Goal: Transaction & Acquisition: Register for event/course

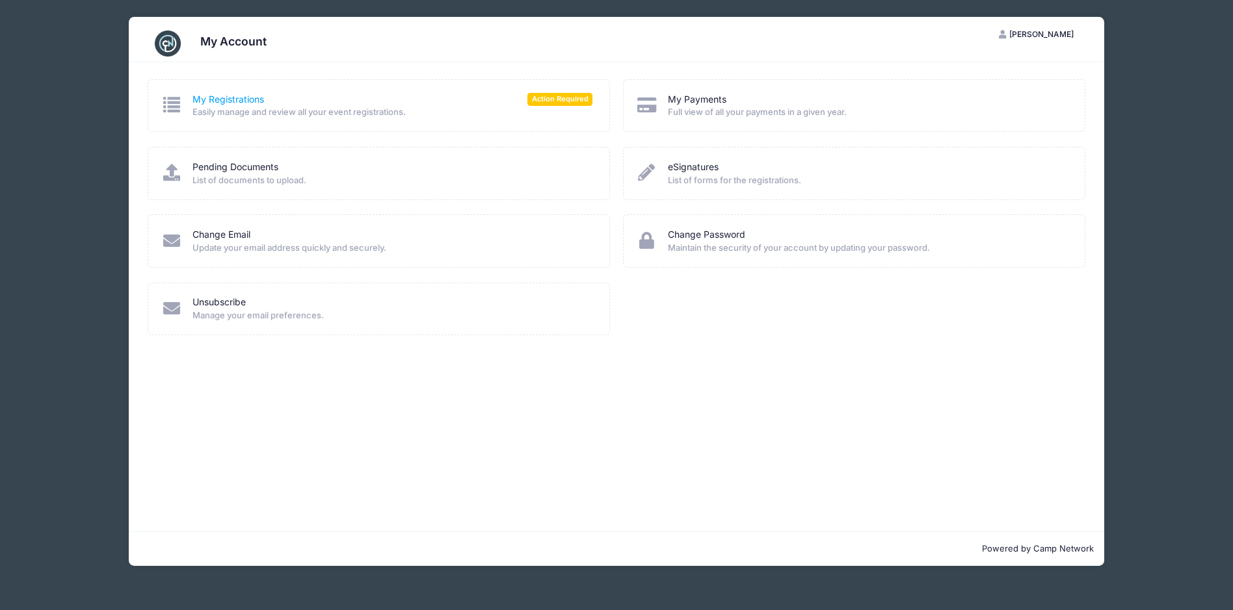
click at [226, 97] on link "My Registrations" at bounding box center [228, 100] width 72 height 14
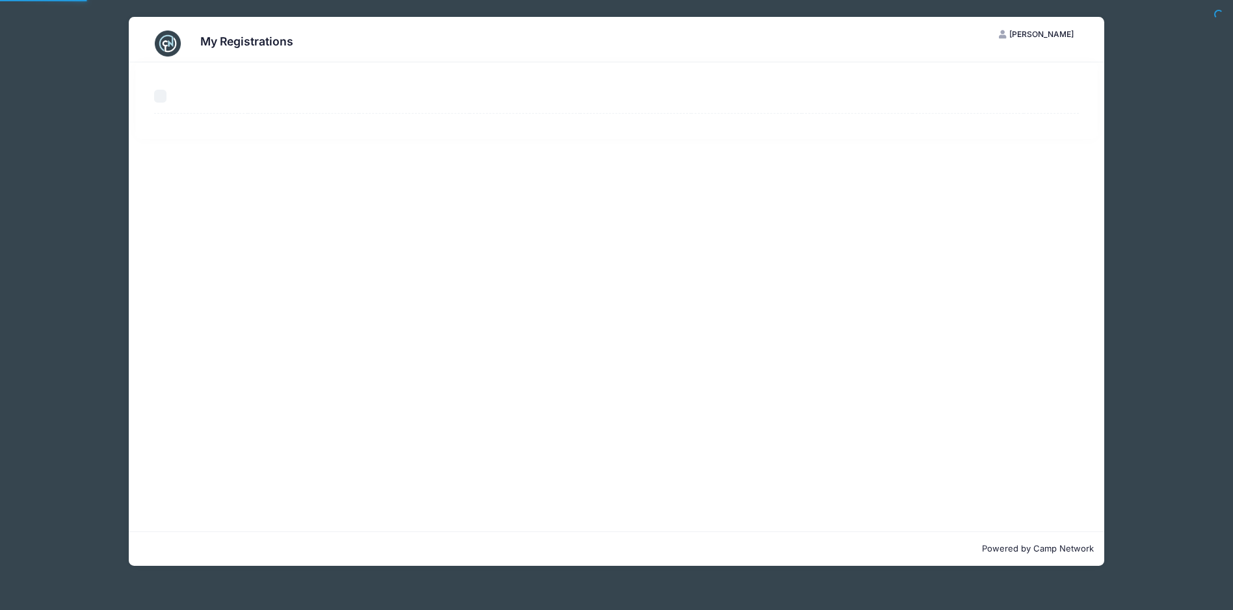
select select "50"
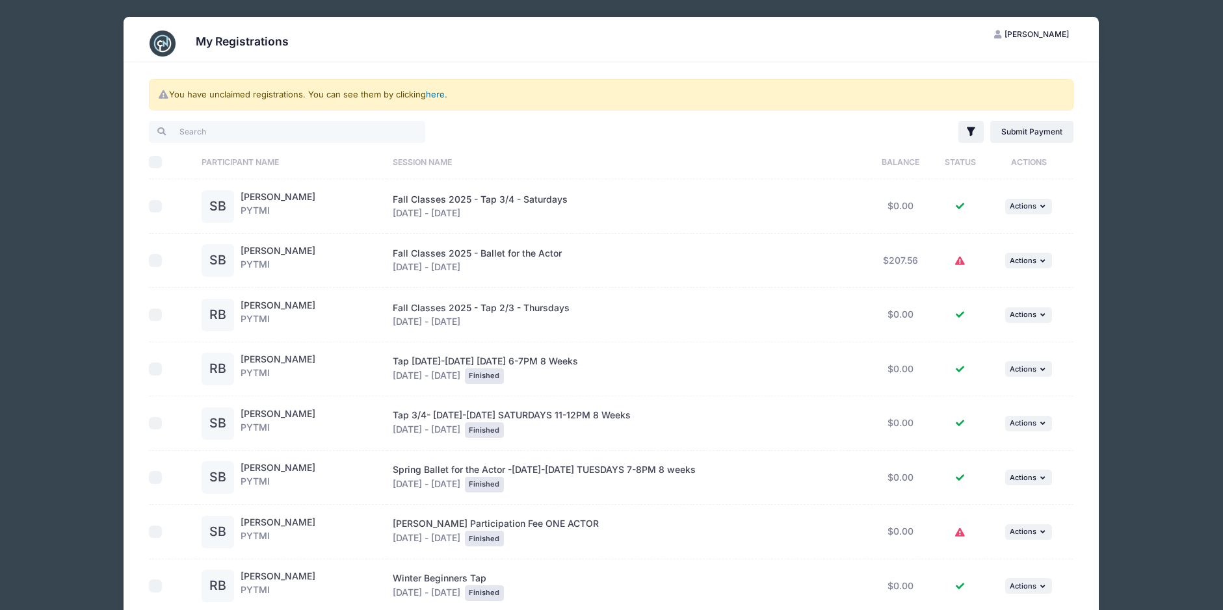
click at [436, 97] on link "here" at bounding box center [435, 94] width 19 height 10
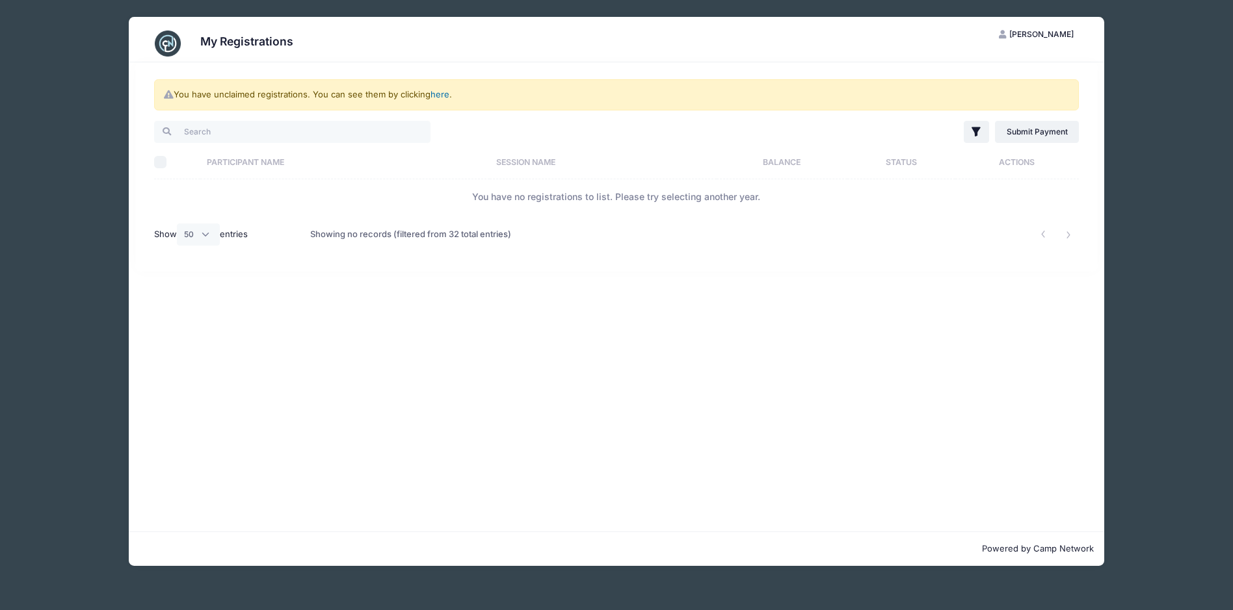
click at [442, 94] on link "here" at bounding box center [439, 94] width 19 height 10
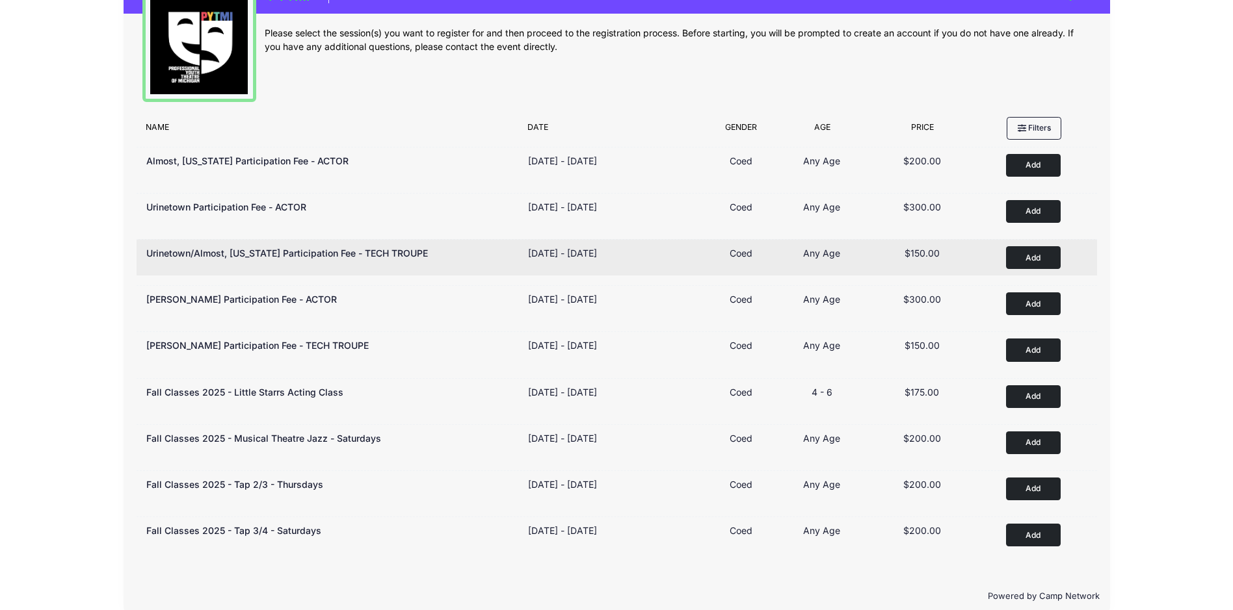
scroll to position [59, 0]
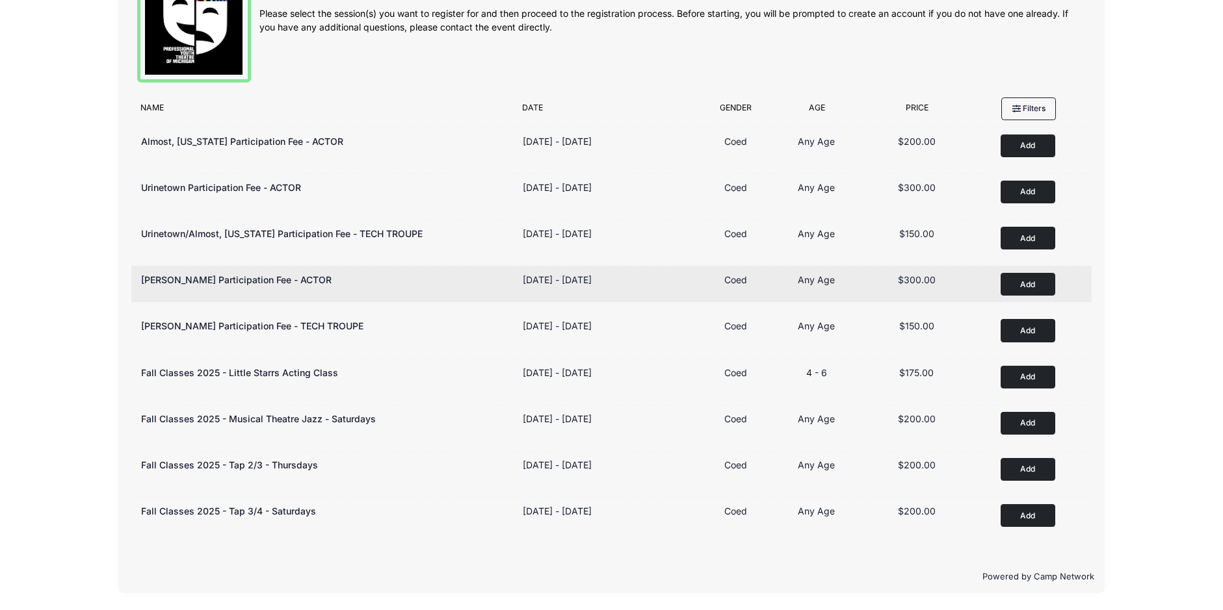
click at [1031, 283] on button "Add to Cart" at bounding box center [1027, 284] width 55 height 23
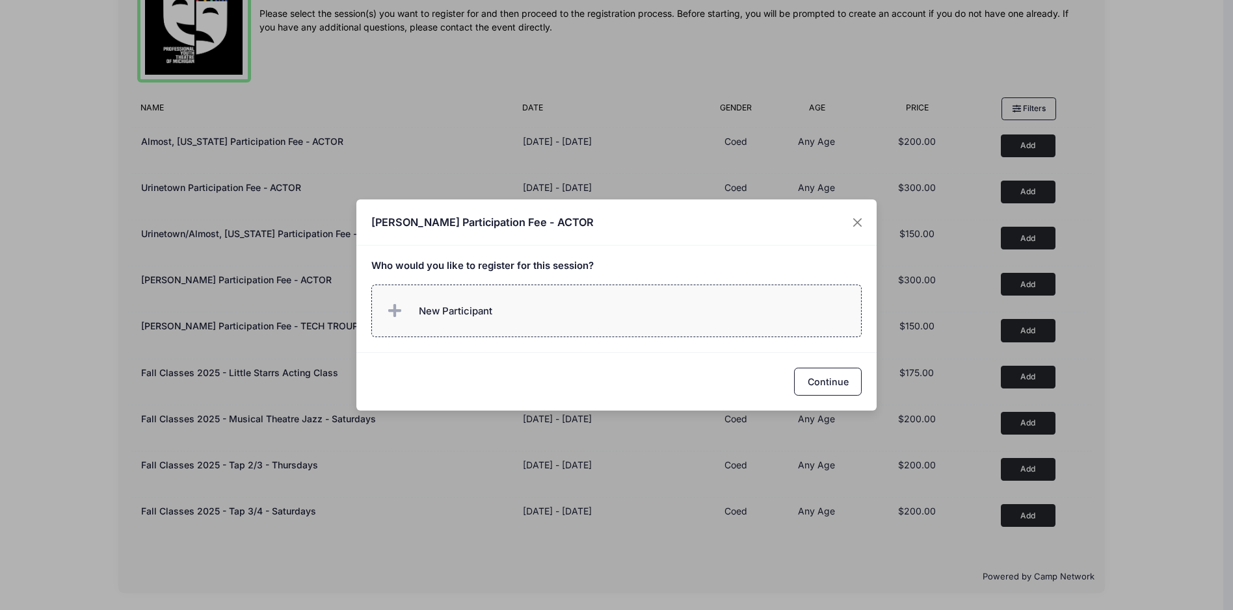
click at [483, 306] on span "New Participant" at bounding box center [455, 311] width 73 height 14
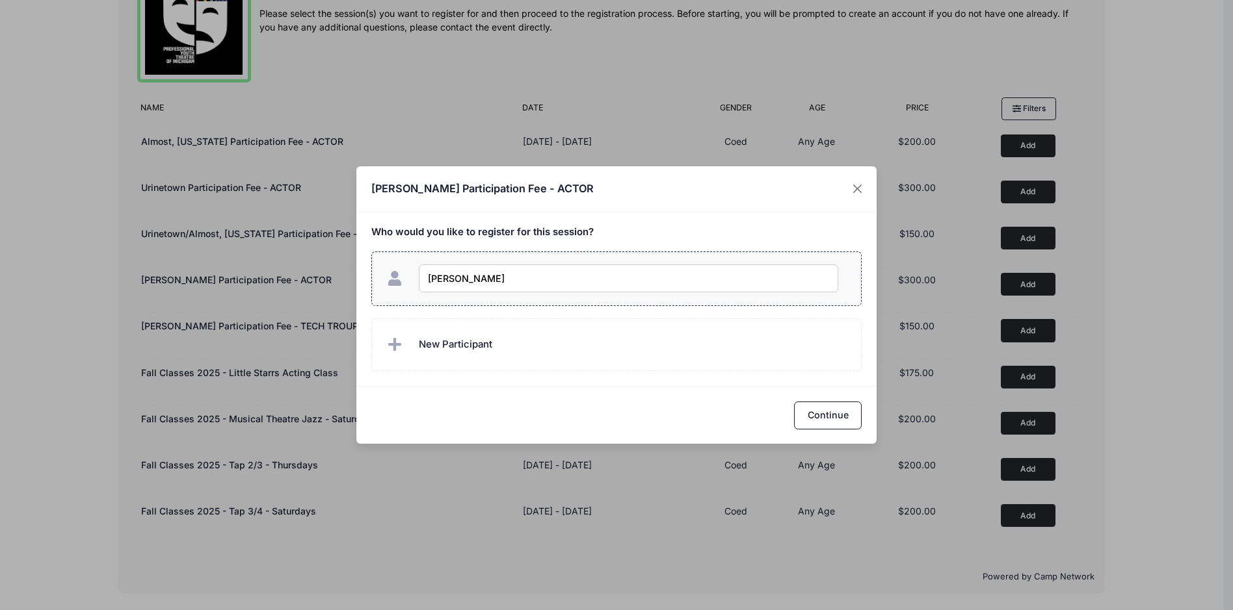
type input "[PERSON_NAME]"
checkbox input "true"
click at [821, 421] on button "Continue" at bounding box center [828, 416] width 68 height 28
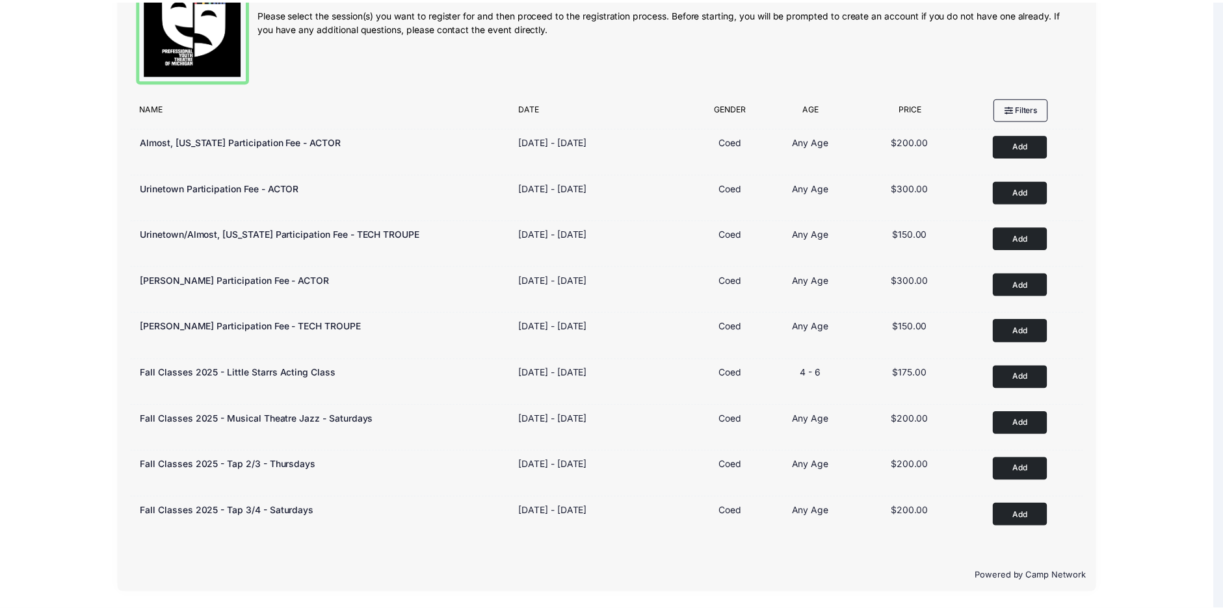
scroll to position [58, 0]
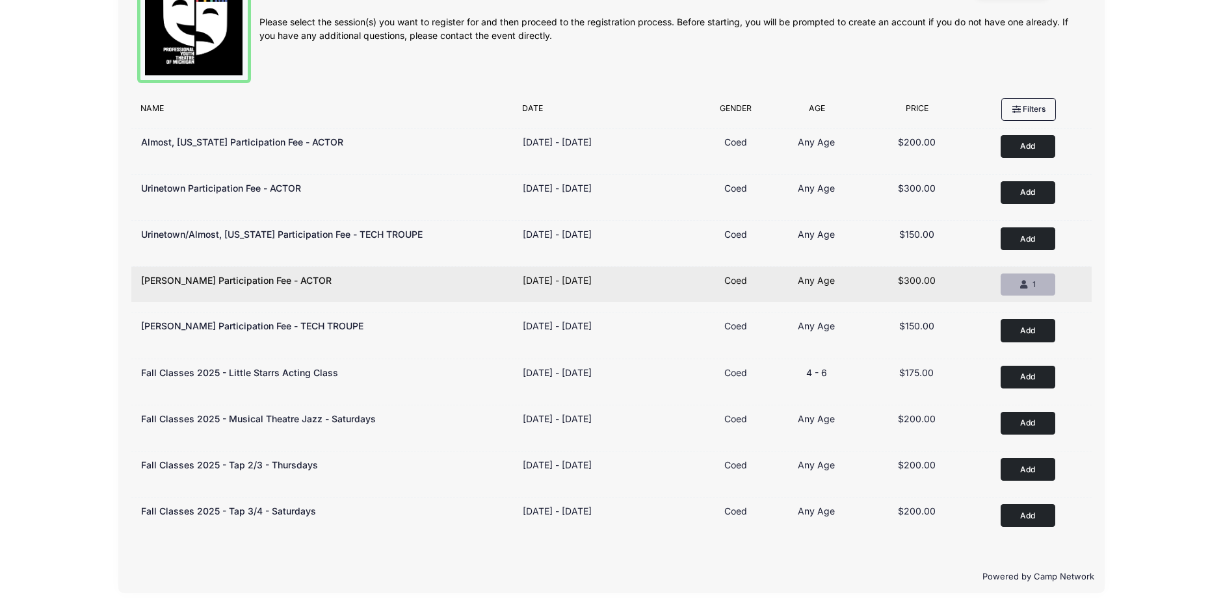
click at [1018, 284] on div "1" at bounding box center [1027, 285] width 33 height 12
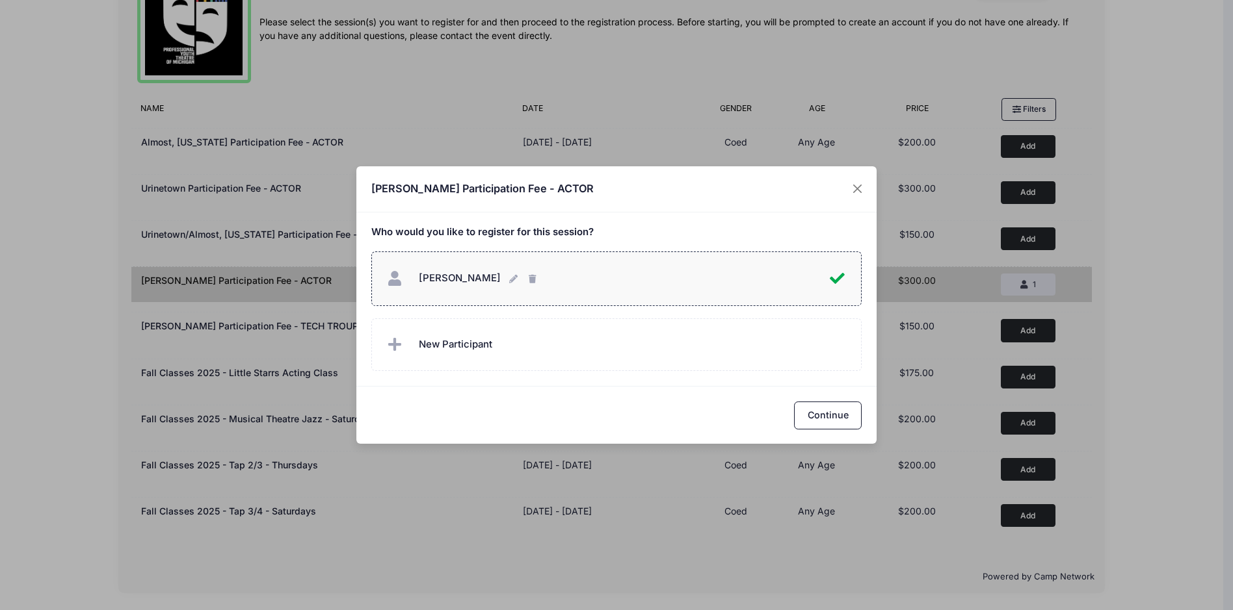
click at [440, 345] on span "New Participant" at bounding box center [455, 344] width 73 height 14
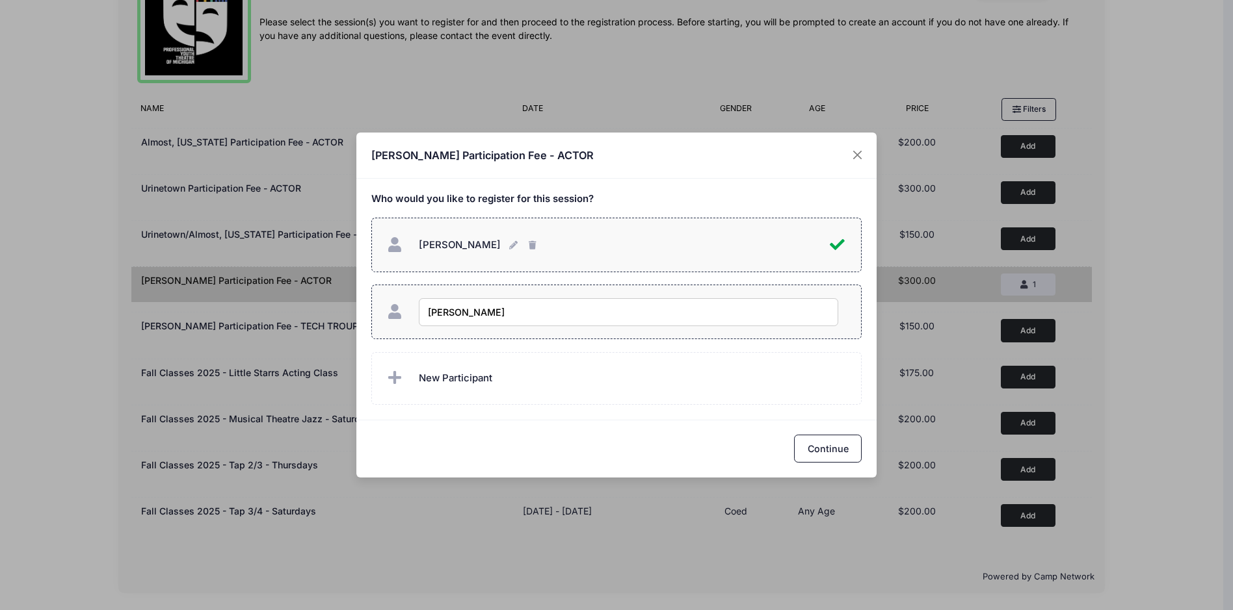
type input "Rosie Barson"
checkbox input "true"
click at [814, 443] on button "Continue" at bounding box center [828, 449] width 68 height 28
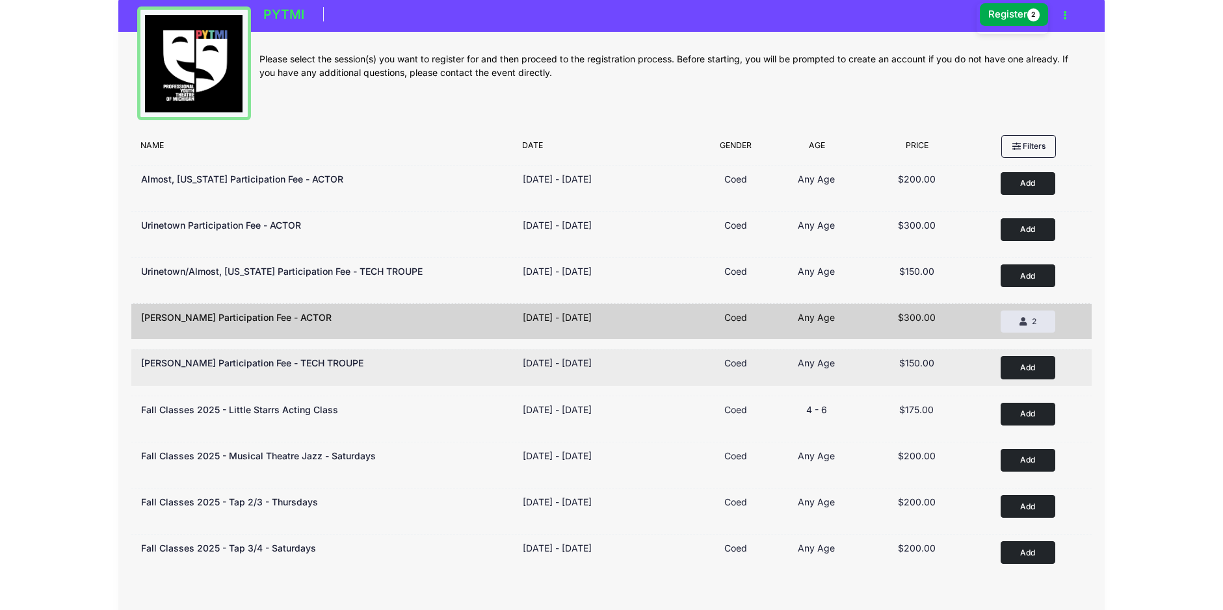
scroll to position [0, 0]
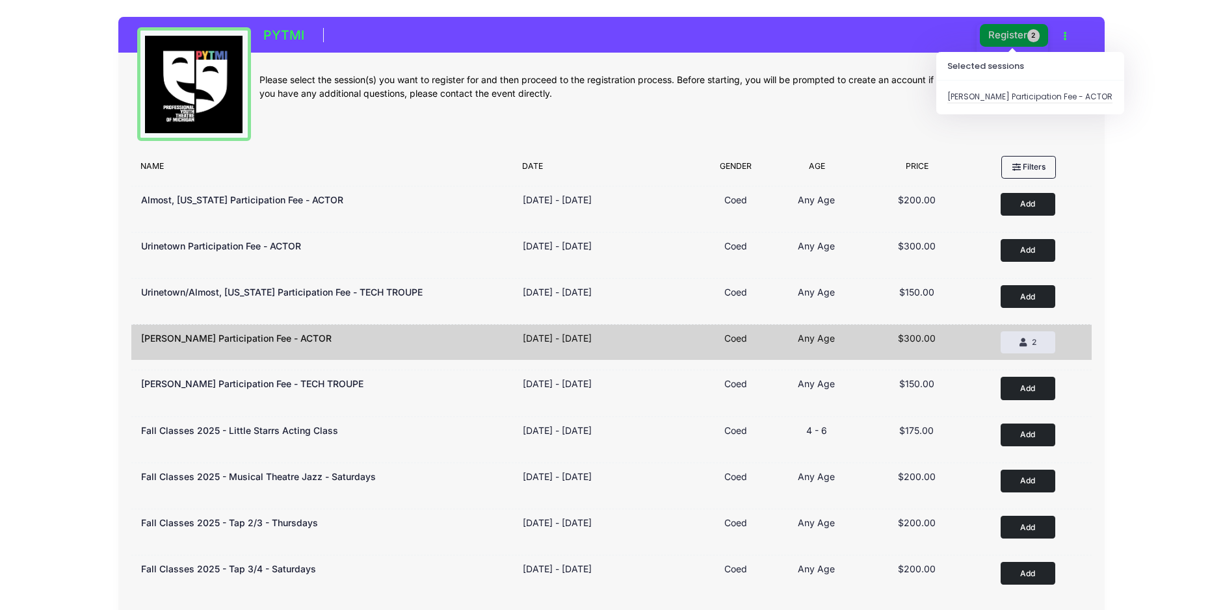
click at [1008, 33] on button "Register 2" at bounding box center [1014, 35] width 69 height 23
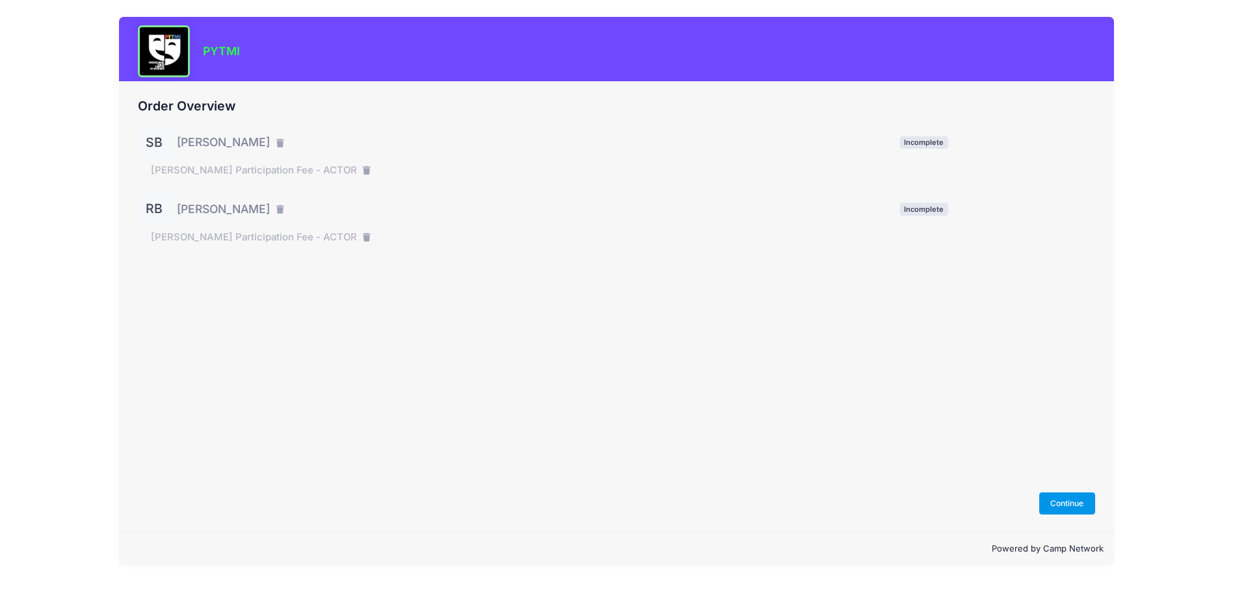
click at [1063, 500] on button "Continue" at bounding box center [1067, 504] width 56 height 22
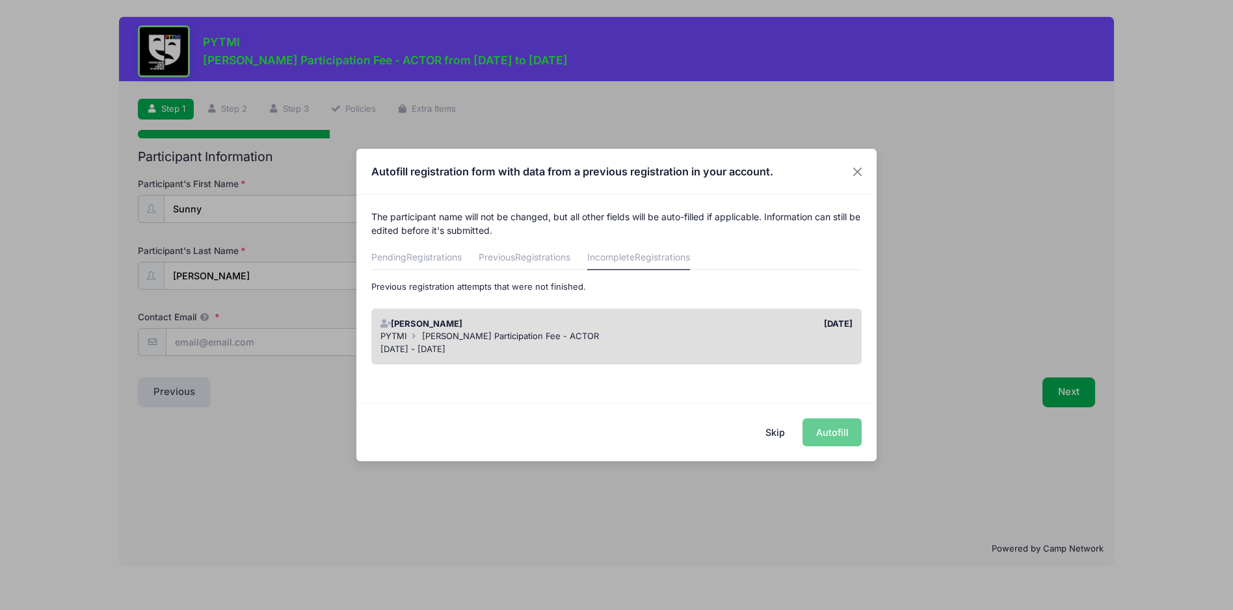
click at [831, 432] on div "Skip Autofill" at bounding box center [616, 432] width 520 height 58
click at [427, 320] on div "Sunny Barson" at bounding box center [495, 324] width 242 height 13
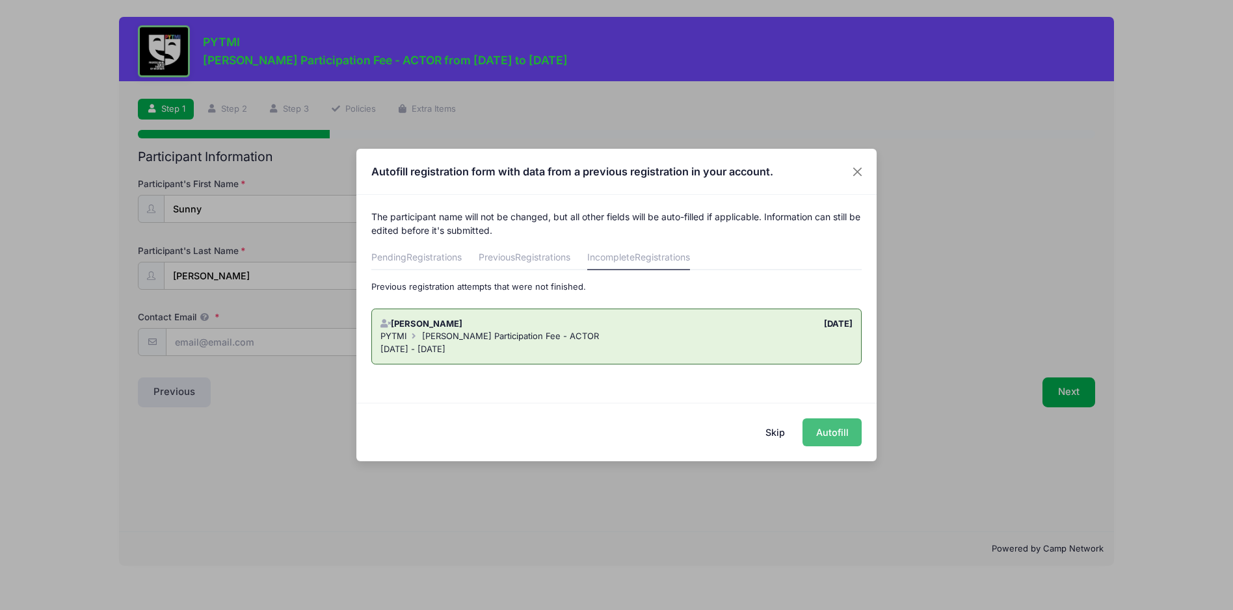
click at [822, 432] on button "Autofill" at bounding box center [831, 433] width 59 height 28
type input "[EMAIL_ADDRESS][DOMAIN_NAME]"
type input "05/24/2013"
type input "1240 West Cross Street"
type input "Ypsilanti"
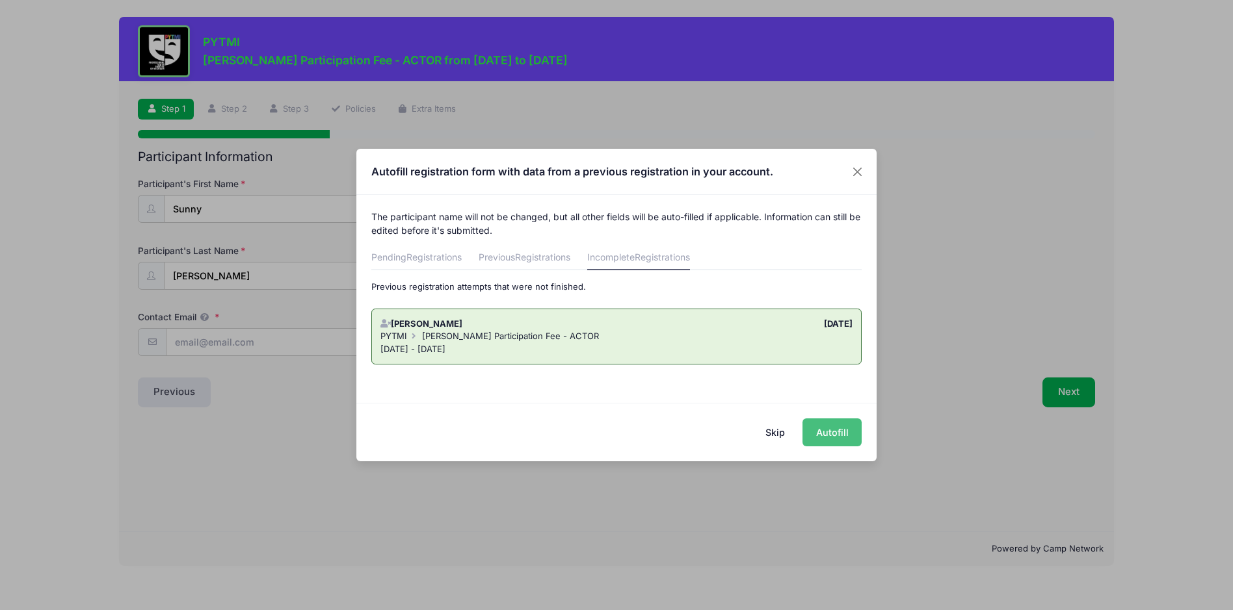
select select "MI"
type input "48197"
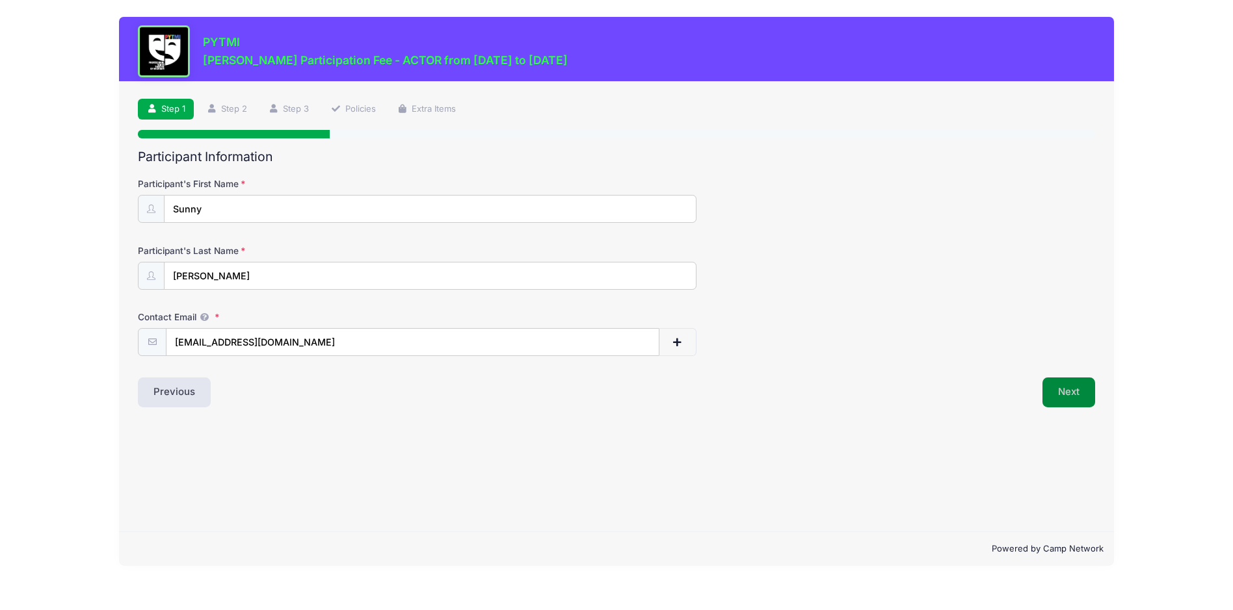
click at [1085, 385] on button "Next" at bounding box center [1068, 393] width 53 height 30
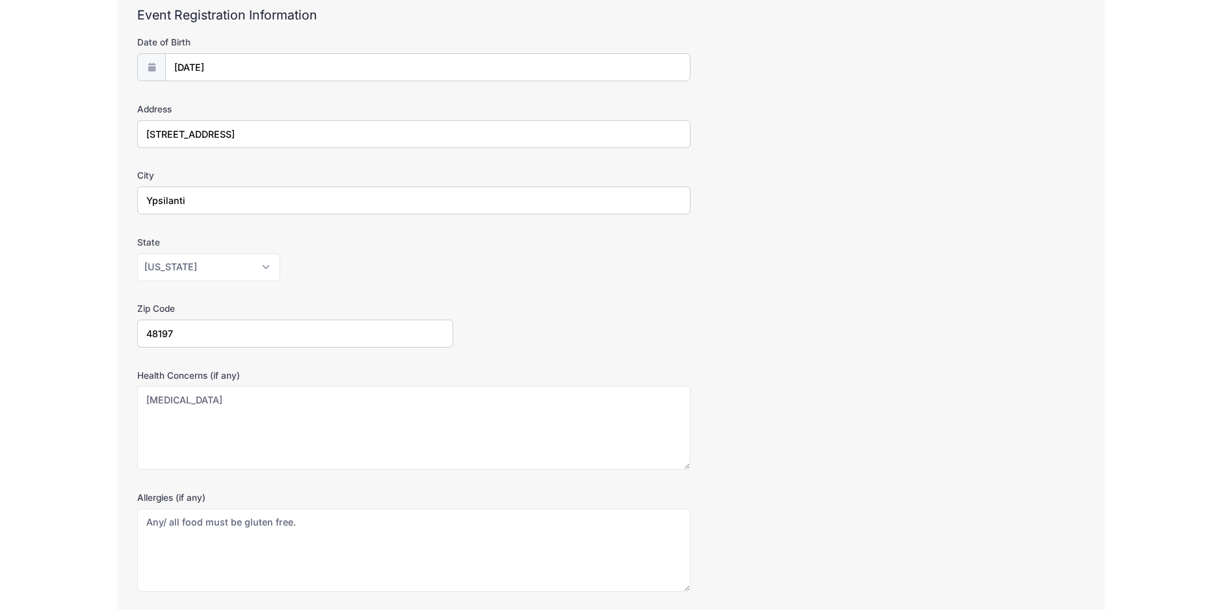
scroll to position [243, 0]
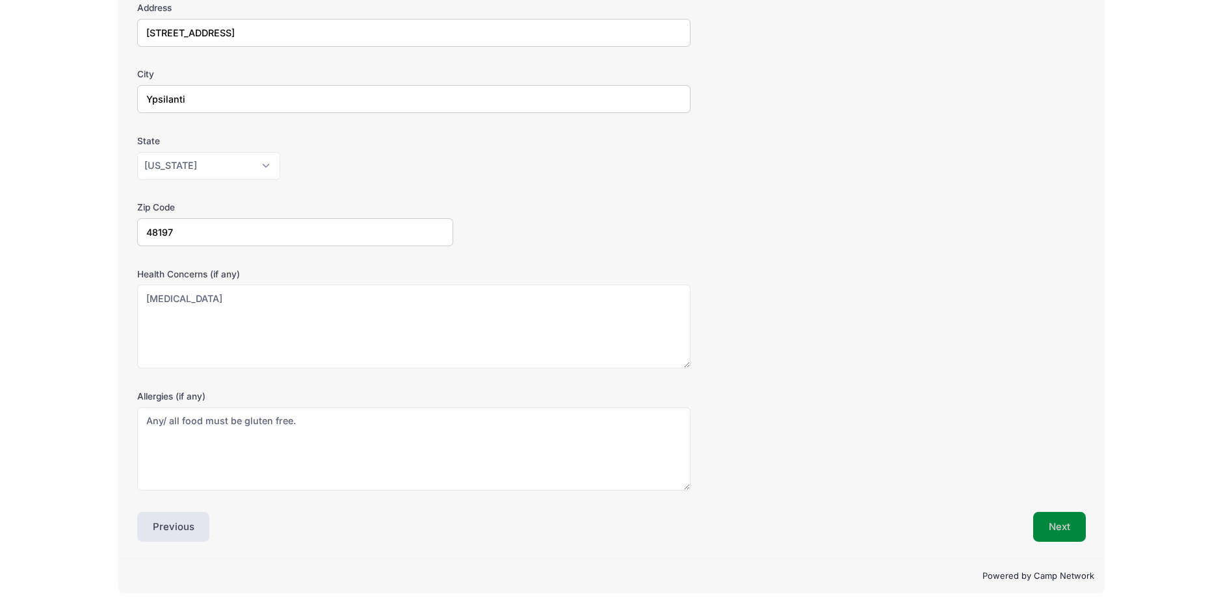
click at [1050, 516] on button "Next" at bounding box center [1059, 527] width 53 height 30
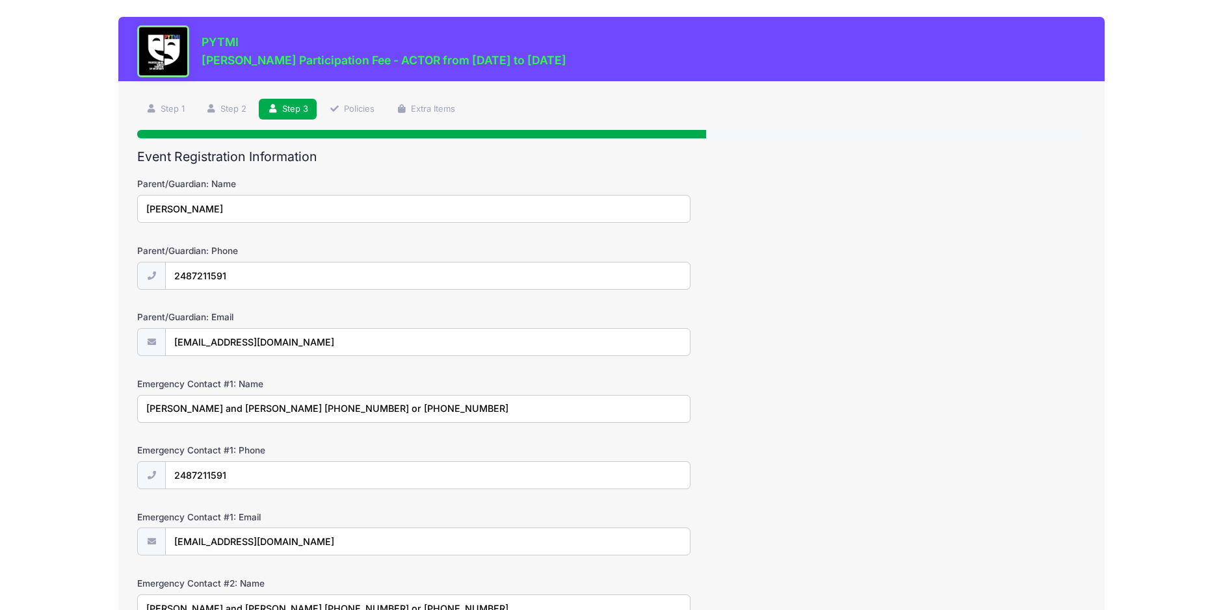
scroll to position [265, 0]
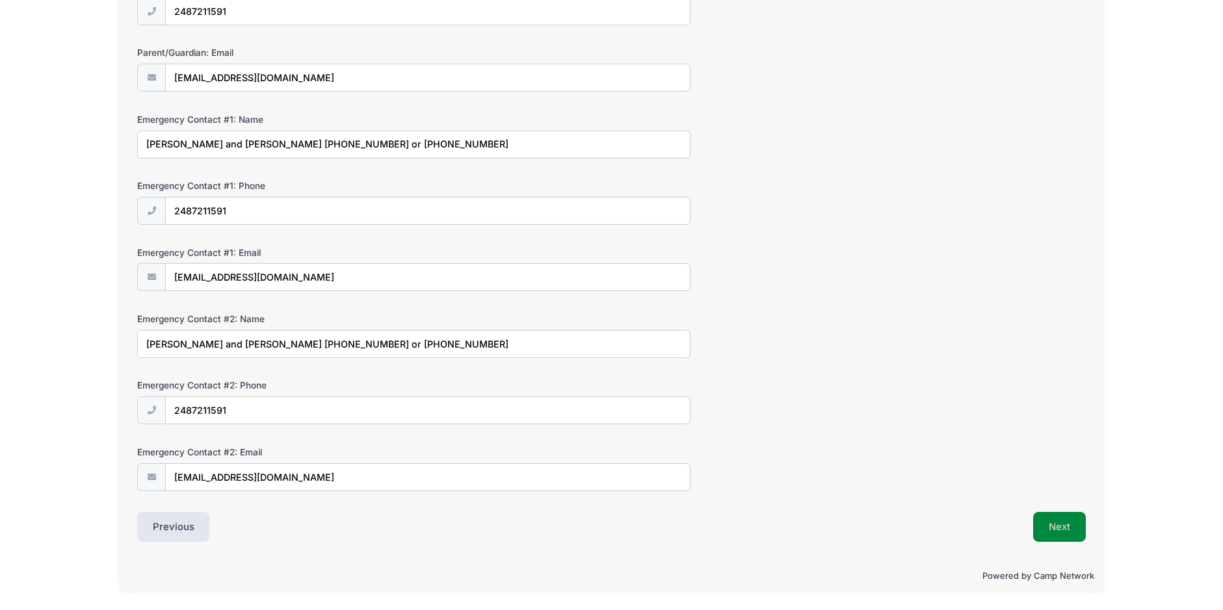
click at [1053, 518] on button "Next" at bounding box center [1059, 527] width 53 height 30
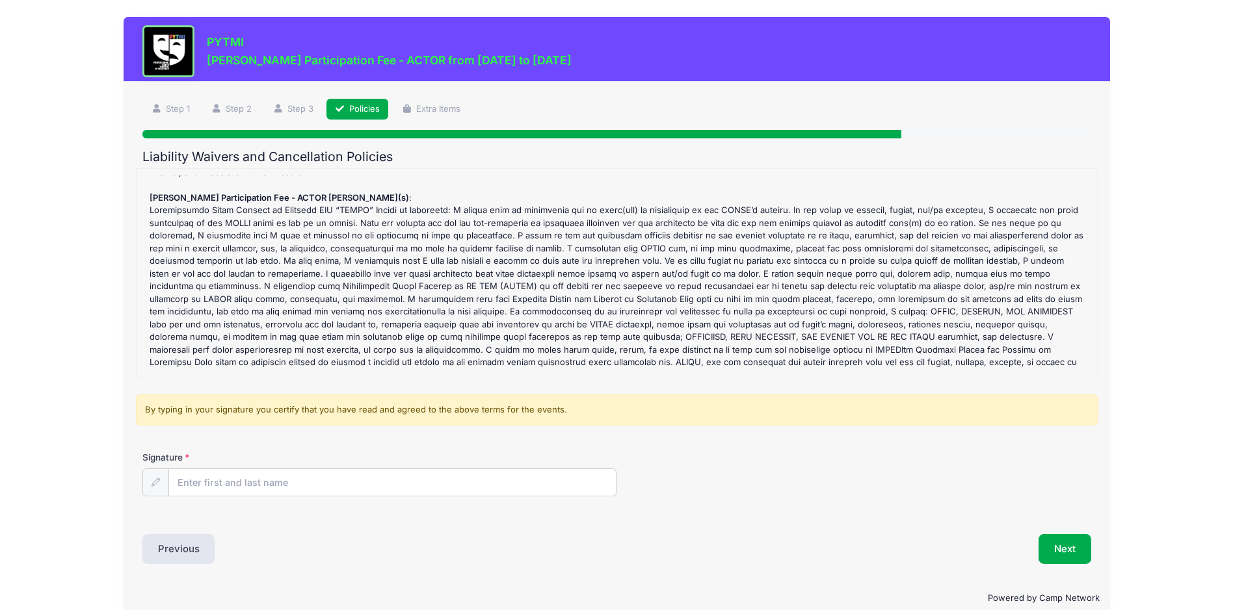
scroll to position [33, 0]
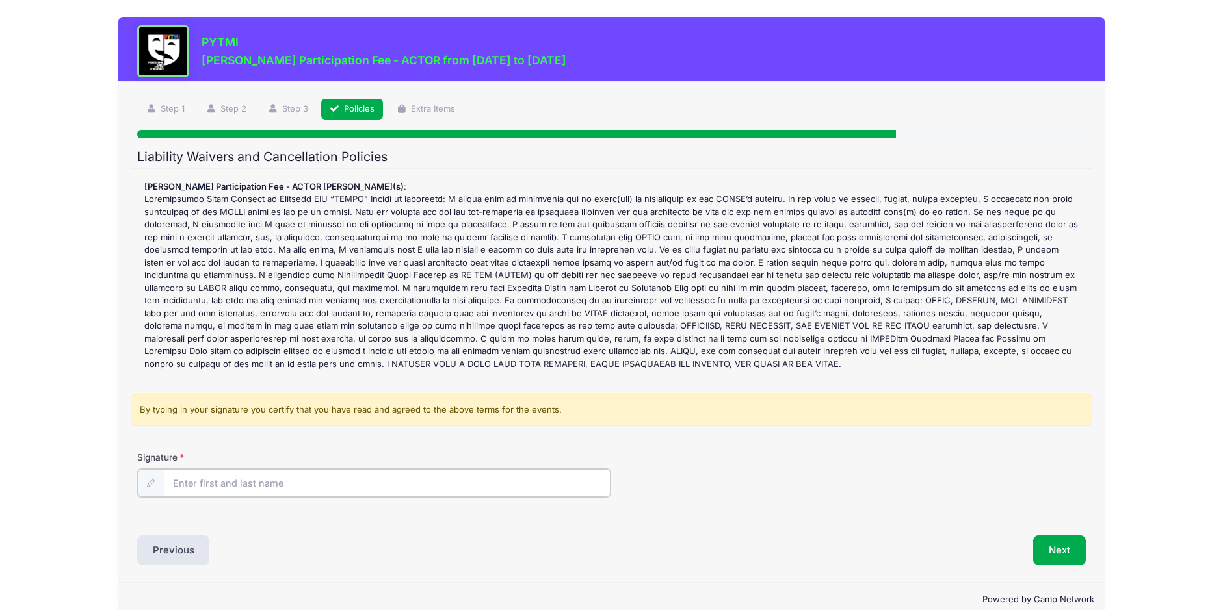
click at [201, 487] on input "Signature" at bounding box center [387, 483] width 447 height 28
type input "Leah Barson"
click at [1061, 543] on button "Next" at bounding box center [1059, 549] width 53 height 30
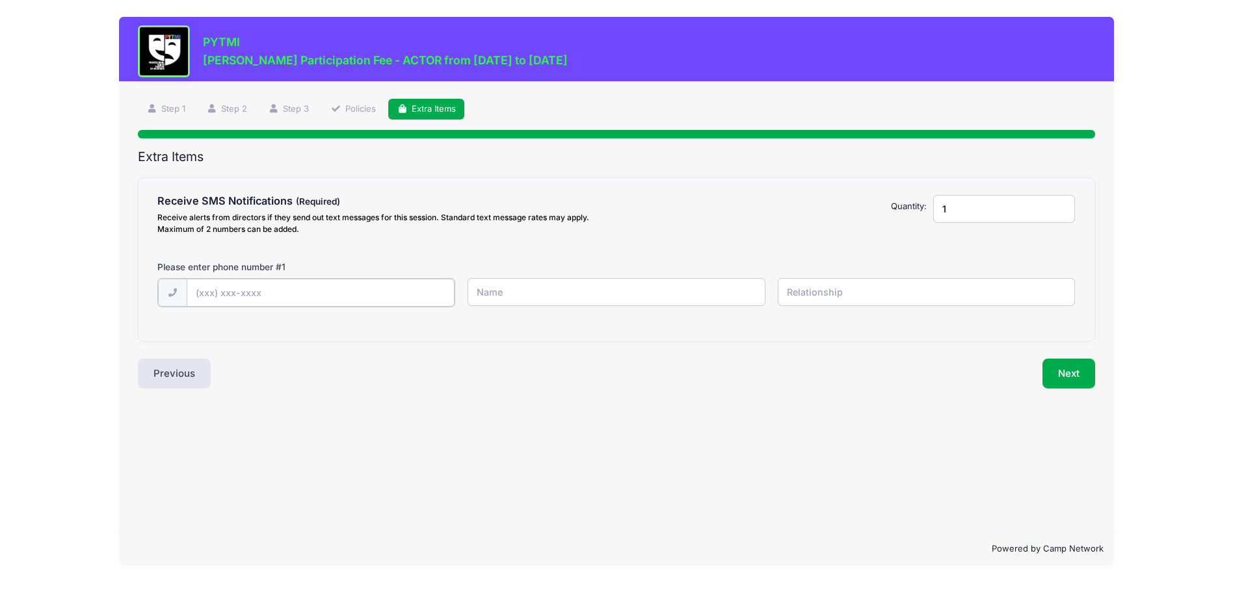
click at [304, 302] on input "text" at bounding box center [321, 293] width 268 height 28
type input "(248) 721-1591"
click at [498, 295] on input "text" at bounding box center [615, 292] width 297 height 28
type input "Leah"
click at [815, 291] on input "text" at bounding box center [925, 292] width 297 height 28
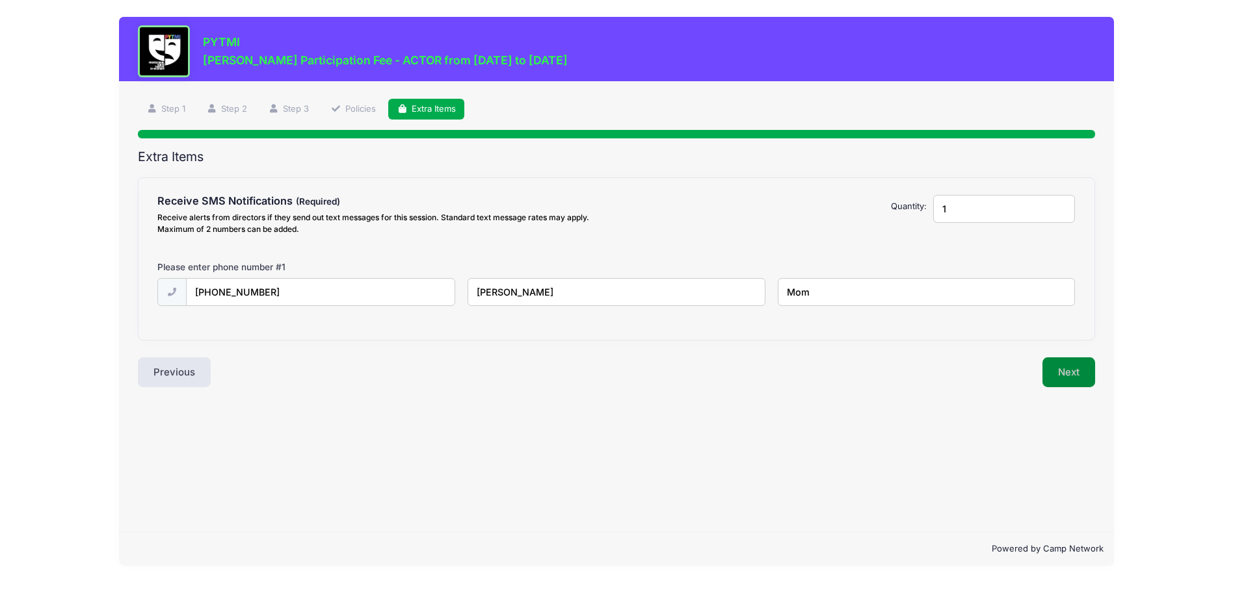
type input "Mom"
click at [1067, 373] on button "Next" at bounding box center [1068, 373] width 53 height 30
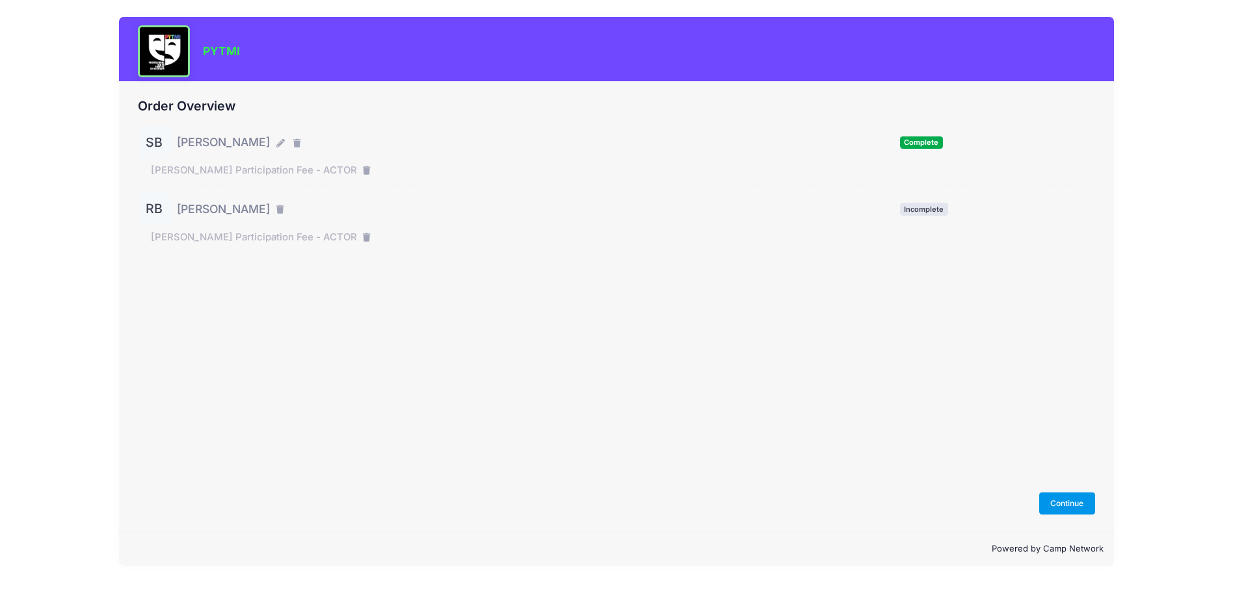
click at [1063, 499] on button "Continue" at bounding box center [1067, 504] width 56 height 22
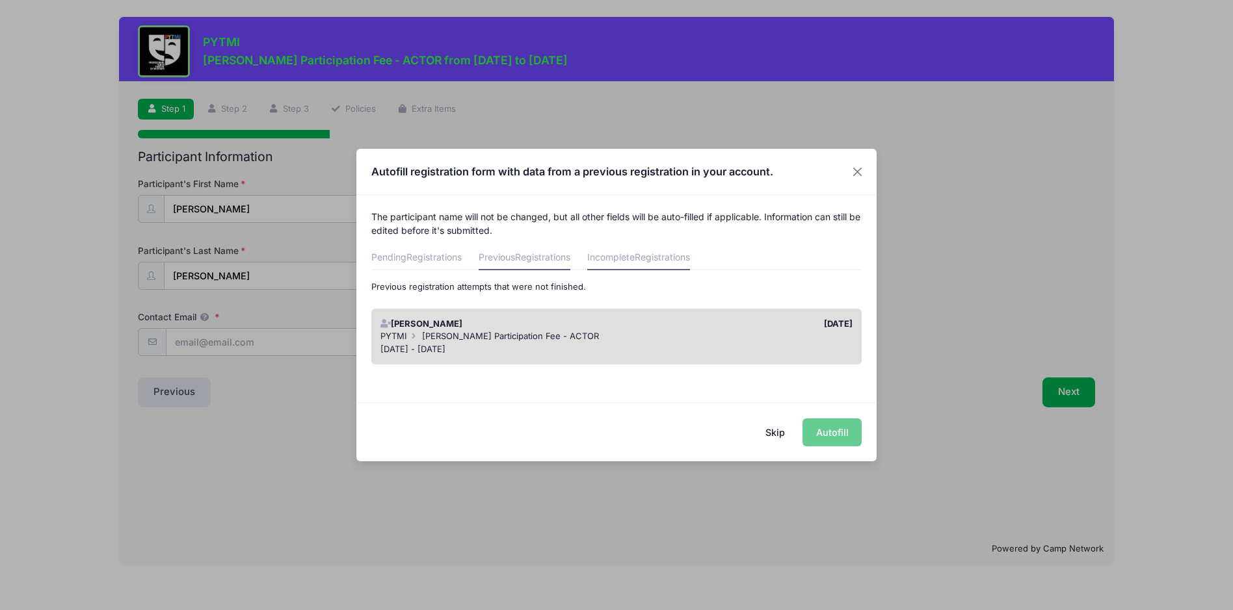
click at [537, 260] on span "Registrations" at bounding box center [542, 257] width 55 height 11
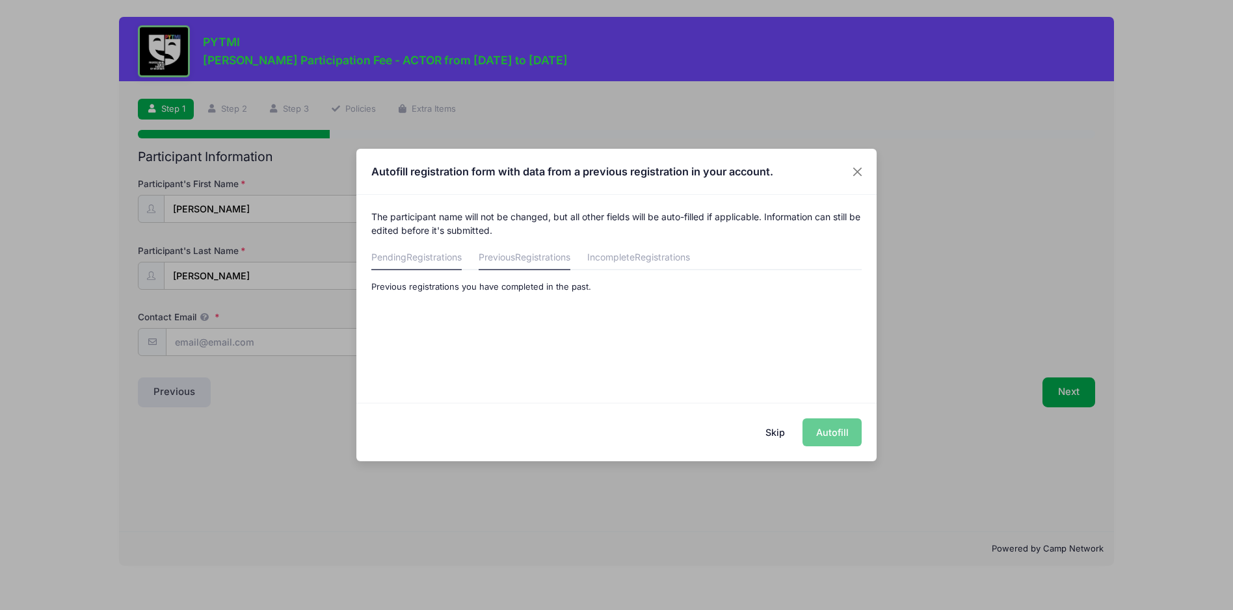
click at [444, 254] on span "Registrations" at bounding box center [433, 257] width 55 height 11
click at [551, 257] on span "Registrations" at bounding box center [542, 257] width 55 height 11
click at [626, 261] on link "Incomplete Registrations" at bounding box center [638, 258] width 103 height 23
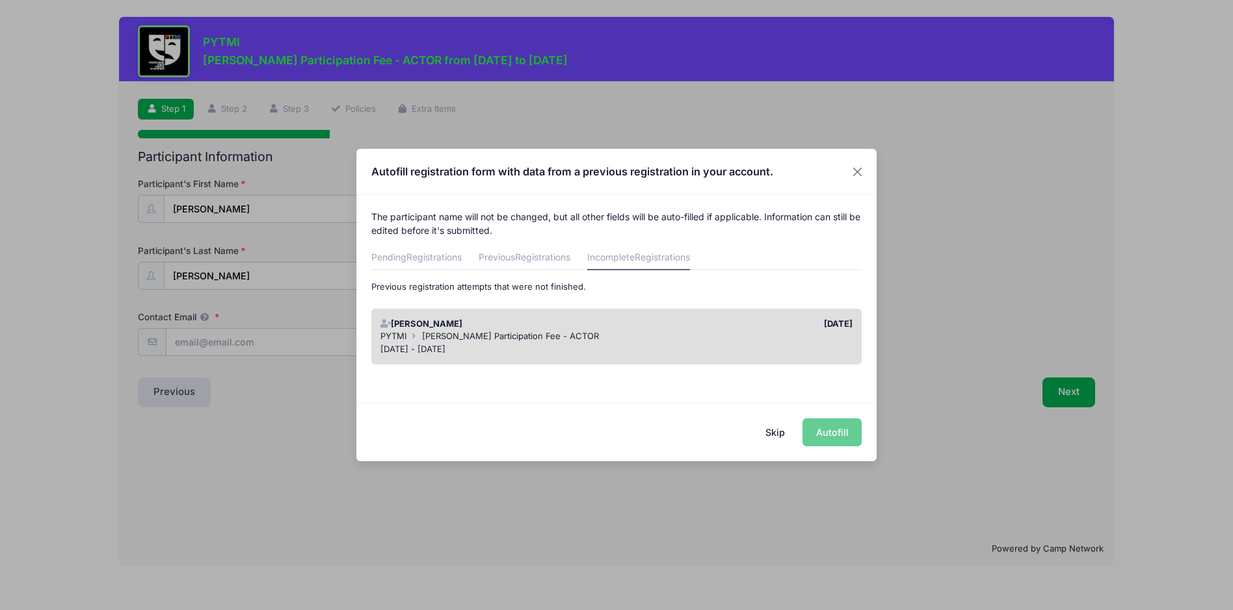
click at [441, 342] on div "PYTMI Matilda Jr. Participation Fee - ACTOR" at bounding box center [616, 336] width 473 height 13
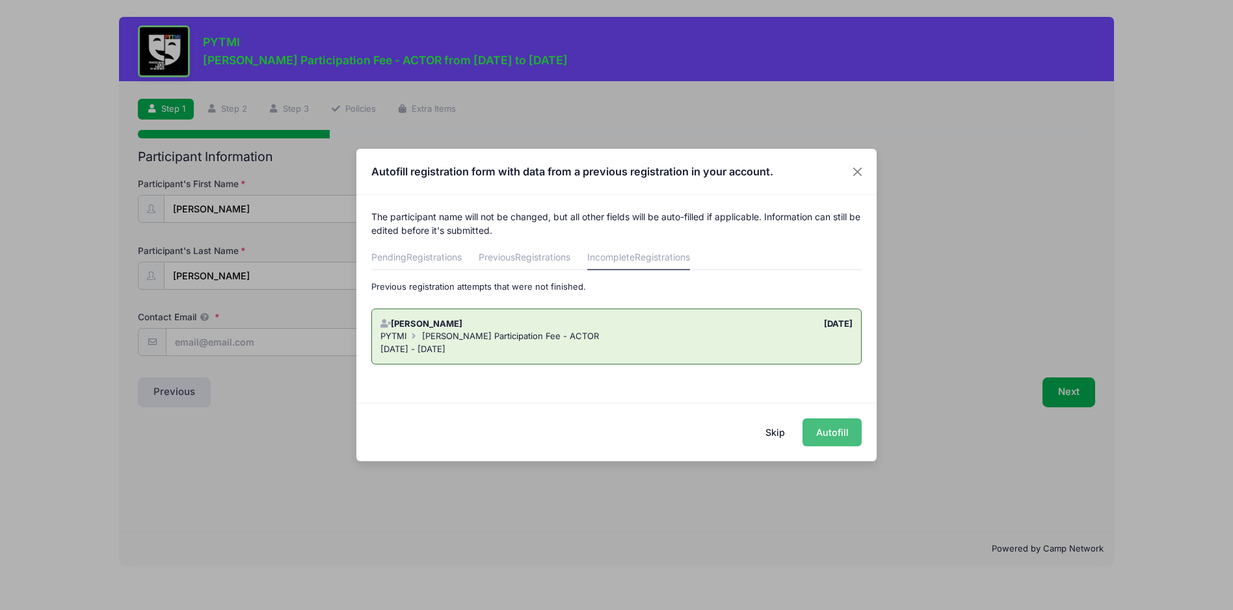
click at [848, 431] on button "Autofill" at bounding box center [831, 433] width 59 height 28
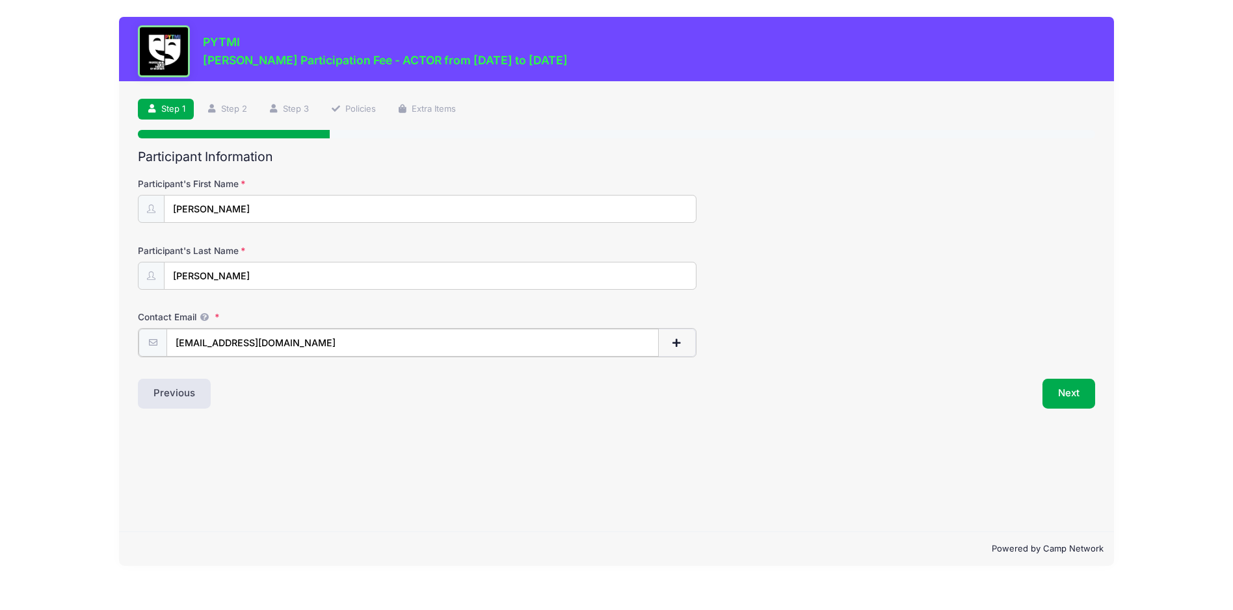
drag, startPoint x: 575, startPoint y: 346, endPoint x: 483, endPoint y: 346, distance: 92.3
click at [575, 346] on input "[EMAIL_ADDRESS][DOMAIN_NAME]" at bounding box center [411, 343] width 491 height 28
type input "s"
click at [1058, 398] on button "Next" at bounding box center [1068, 393] width 53 height 30
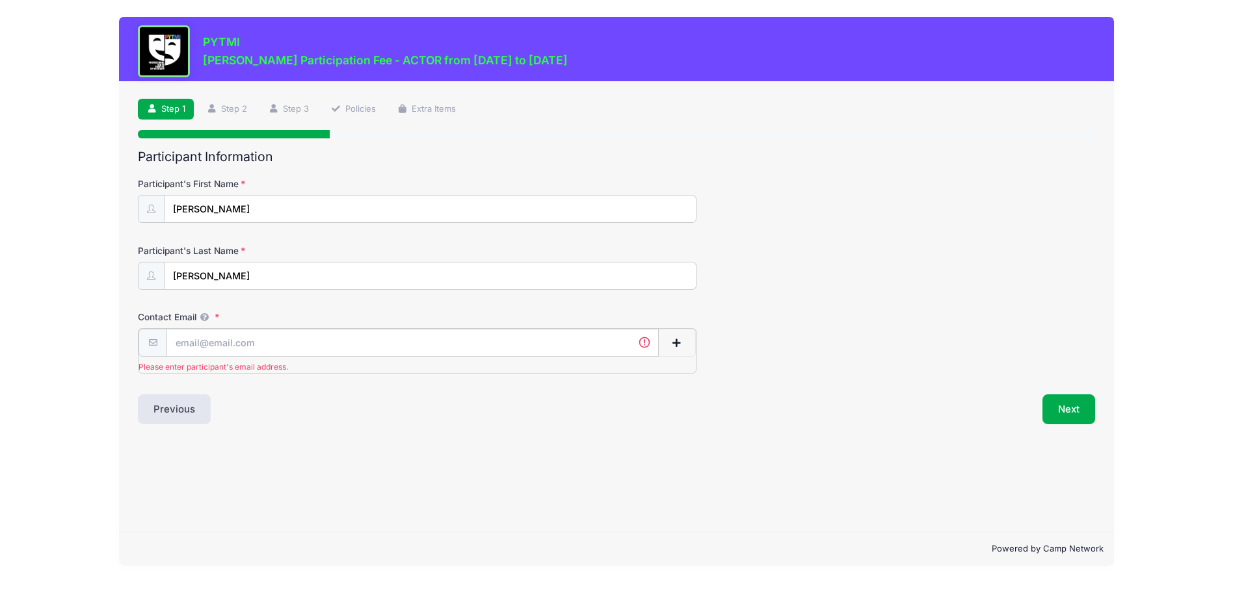
click at [198, 344] on input "Contact Email" at bounding box center [411, 343] width 491 height 28
type input "[EMAIL_ADDRESS][DOMAIN_NAME]"
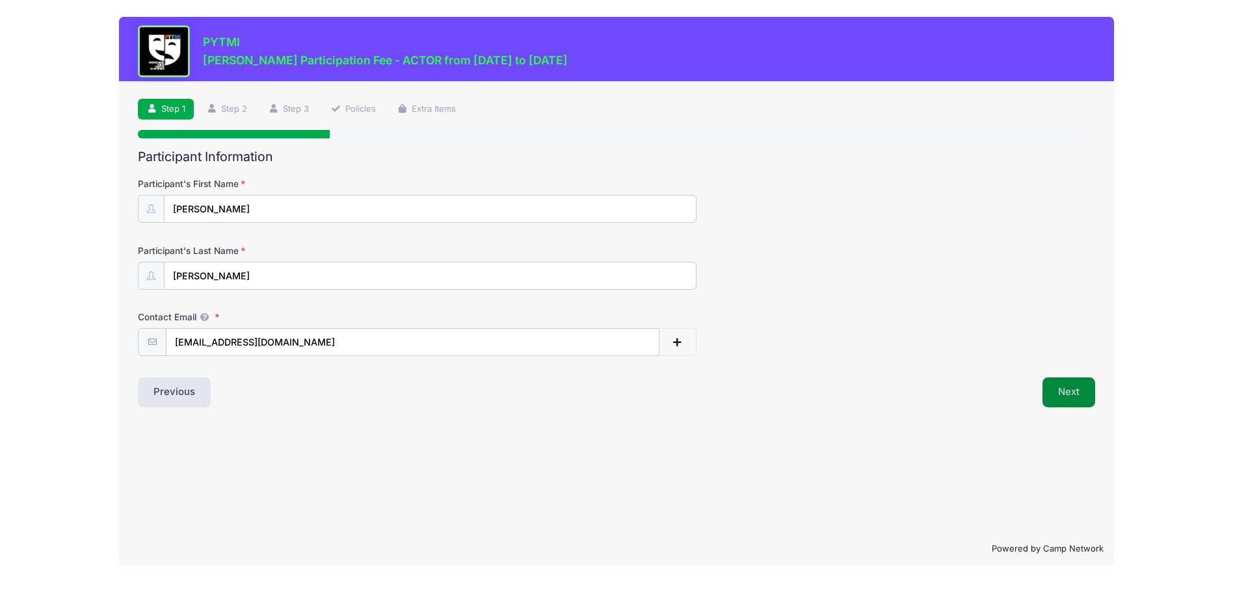
click at [1074, 396] on button "Next" at bounding box center [1068, 393] width 53 height 30
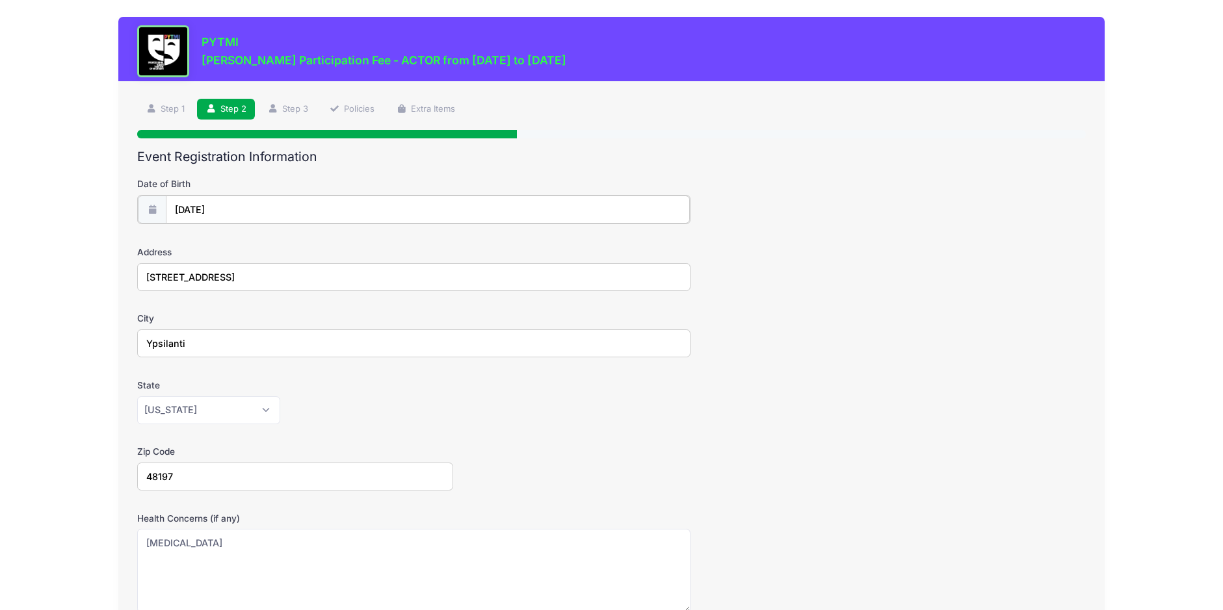
type input "2013"
click at [235, 209] on input "05/24/2013" at bounding box center [428, 210] width 524 height 28
click at [226, 246] on select "January February March April May June July August September October November De…" at bounding box center [234, 244] width 58 height 17
select select "6"
click at [205, 236] on select "January February March April May June July August September October November De…" at bounding box center [234, 244] width 58 height 17
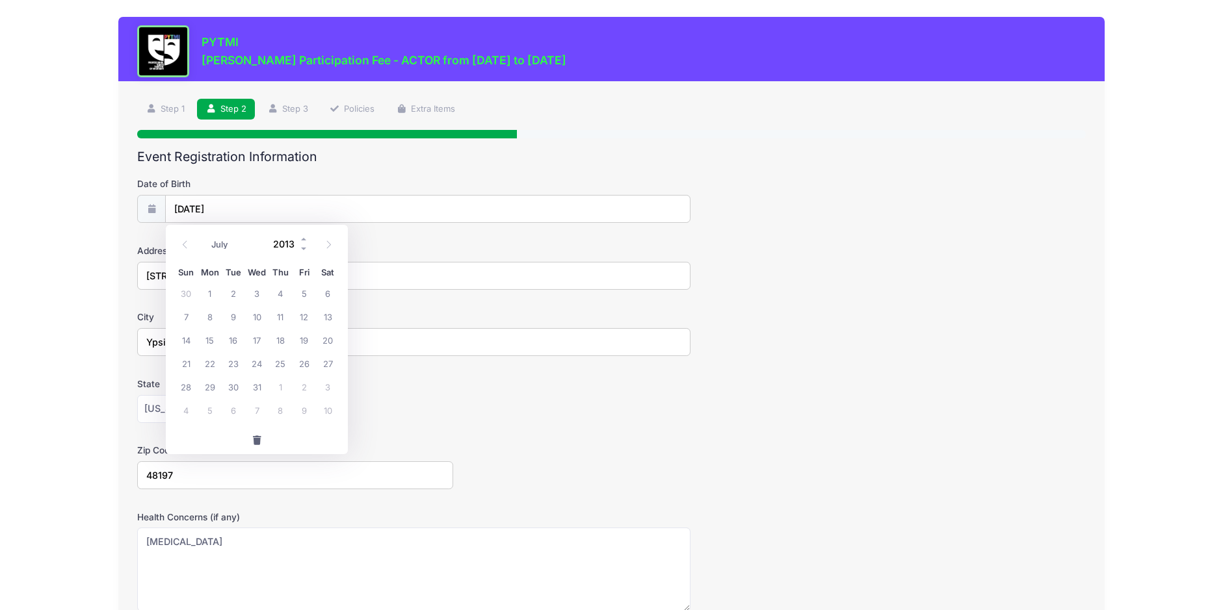
click at [289, 241] on input "2013" at bounding box center [288, 244] width 42 height 20
click at [304, 239] on span at bounding box center [304, 239] width 9 height 10
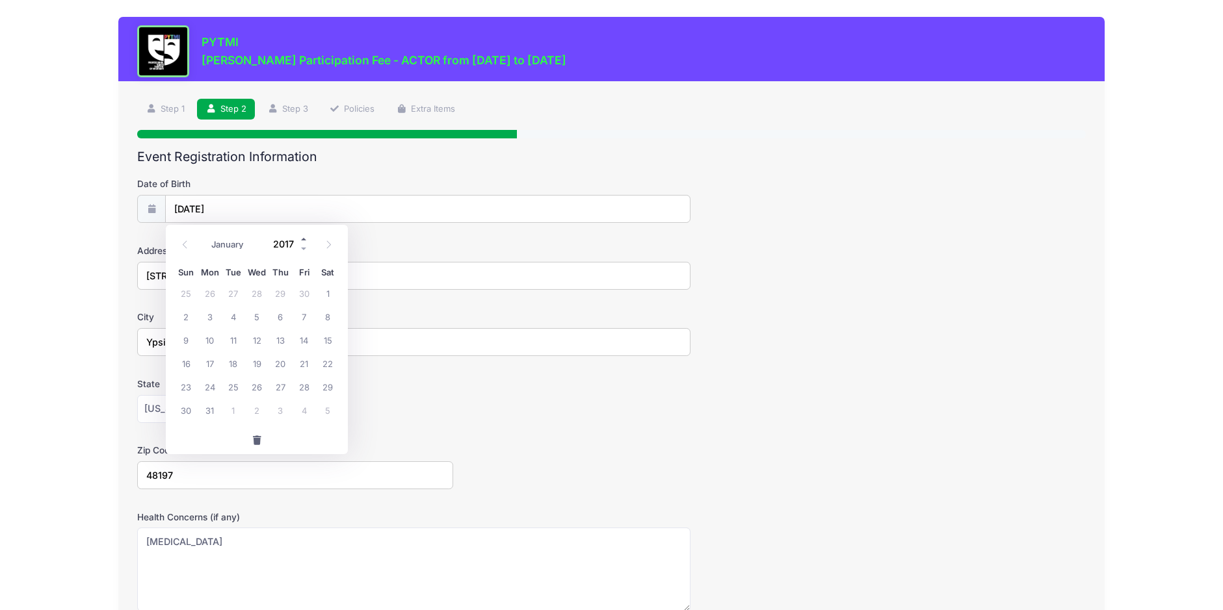
click at [304, 239] on span at bounding box center [304, 239] width 9 height 10
type input "2018"
click at [235, 389] on span "31" at bounding box center [233, 386] width 23 height 23
type input "07/31/2018"
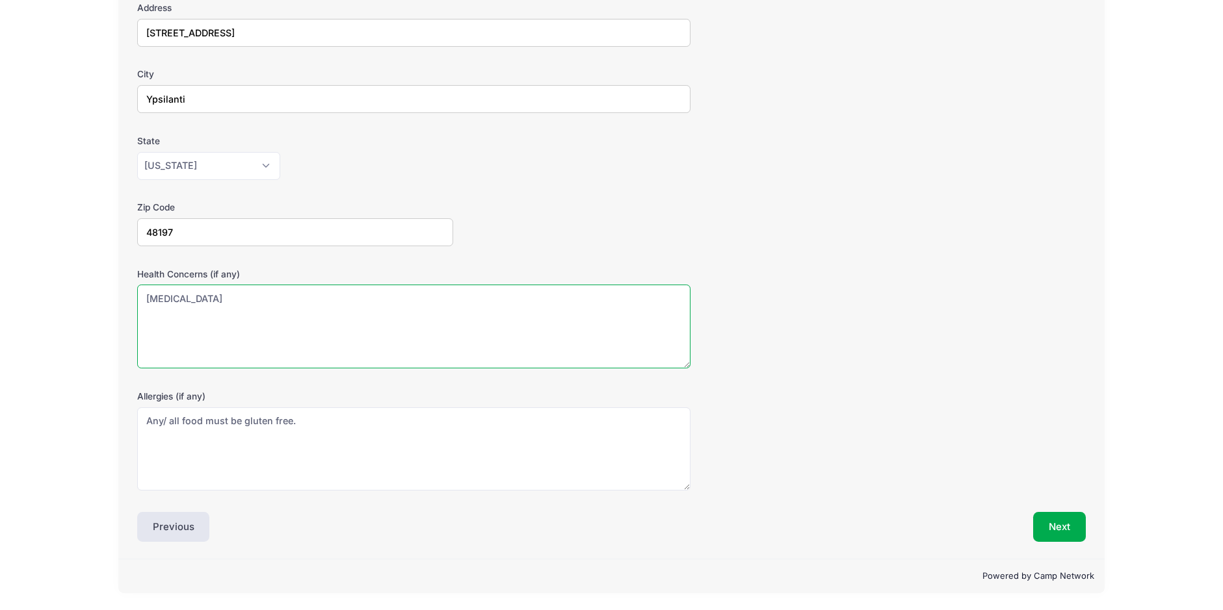
scroll to position [243, 0]
drag, startPoint x: 114, startPoint y: 299, endPoint x: -8, endPoint y: 298, distance: 122.2
click at [0, 298] on html "Processing Request Please wait... Processing Request Please wait... Processing …" at bounding box center [611, 62] width 1223 height 610
type textarea "Celiac Disease"
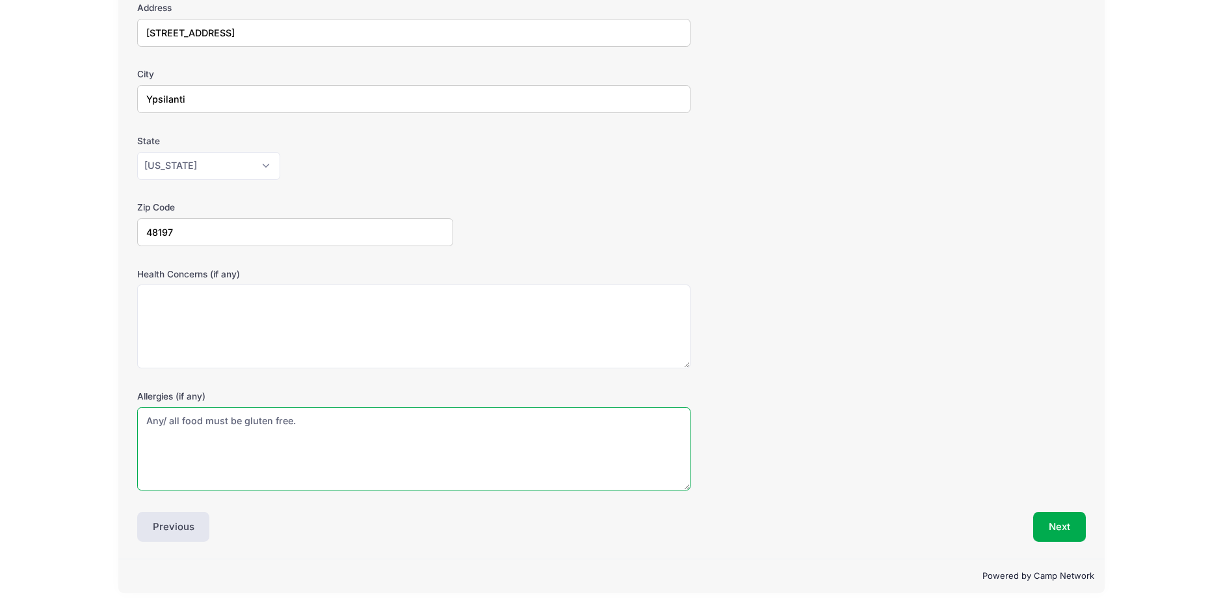
drag, startPoint x: 307, startPoint y: 420, endPoint x: 64, endPoint y: 406, distance: 243.5
click at [65, 406] on div "PYTMI Matilda Jr. Participation Fee - ACTOR from 09/19/2025 to 01/31/2026 Step …" at bounding box center [612, 184] width 1184 height 854
type textarea "Any/ all food must be gluten free."
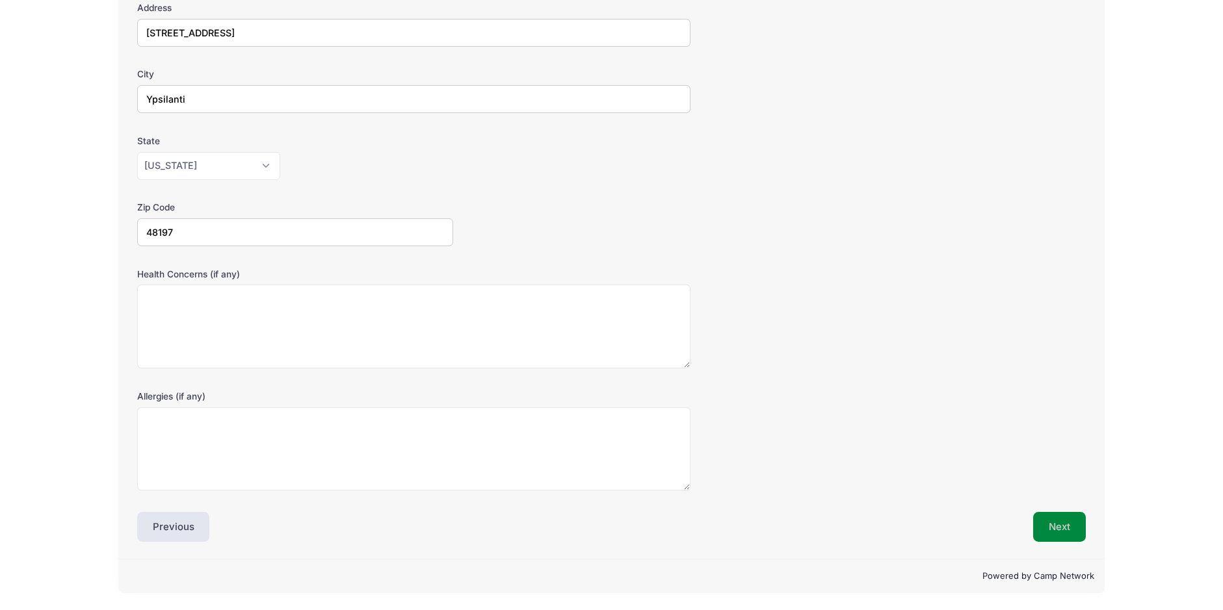
click at [1043, 520] on button "Next" at bounding box center [1059, 527] width 53 height 30
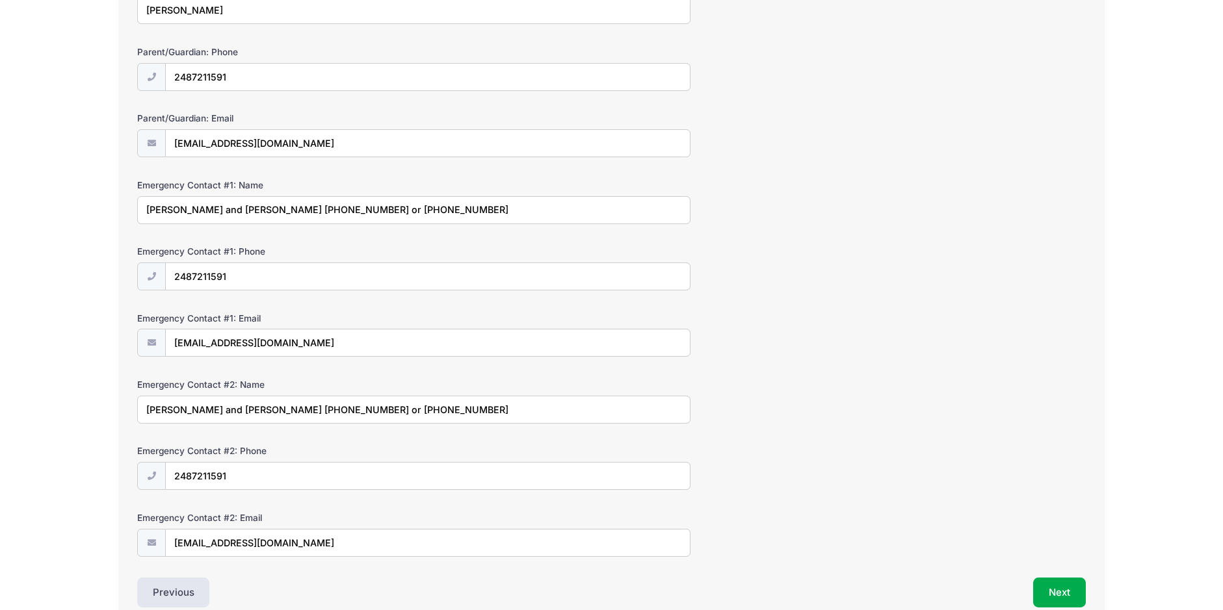
scroll to position [265, 0]
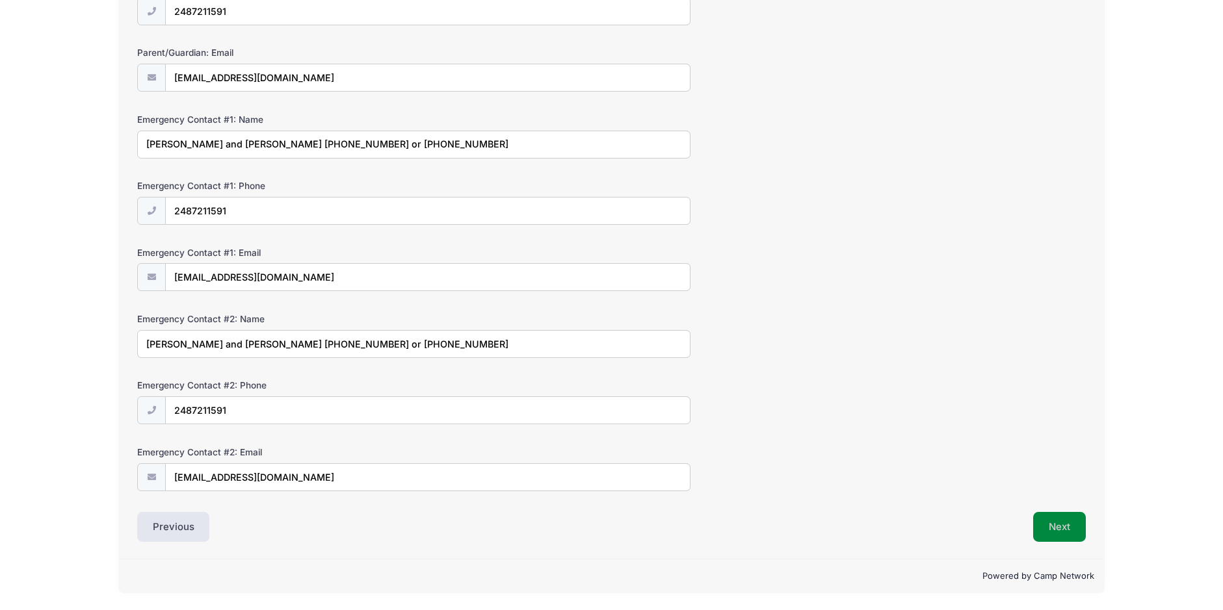
click at [1064, 519] on button "Next" at bounding box center [1059, 527] width 53 height 30
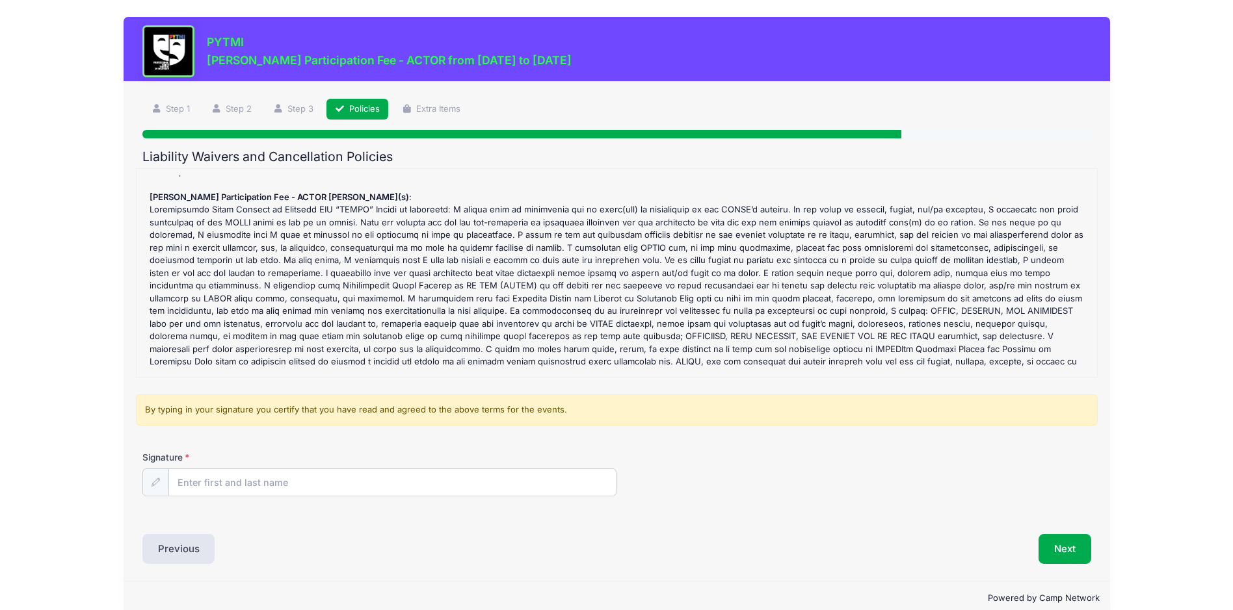
scroll to position [33, 0]
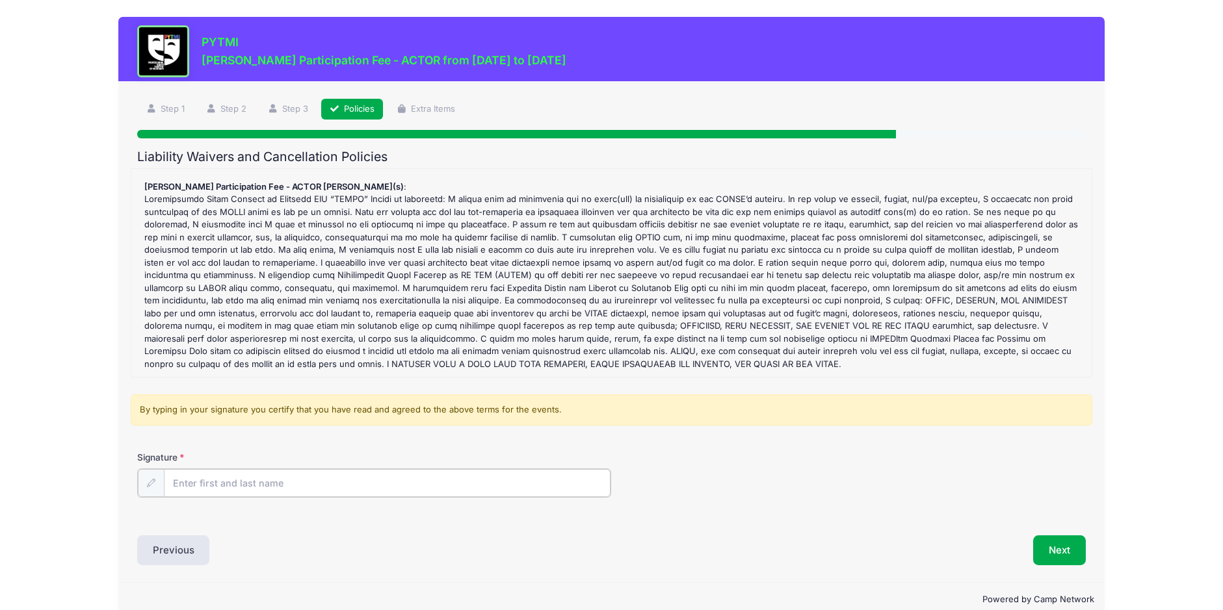
click at [396, 482] on input "Signature" at bounding box center [387, 483] width 447 height 28
type input "Leah Barson"
click at [1059, 542] on button "Next" at bounding box center [1059, 549] width 53 height 30
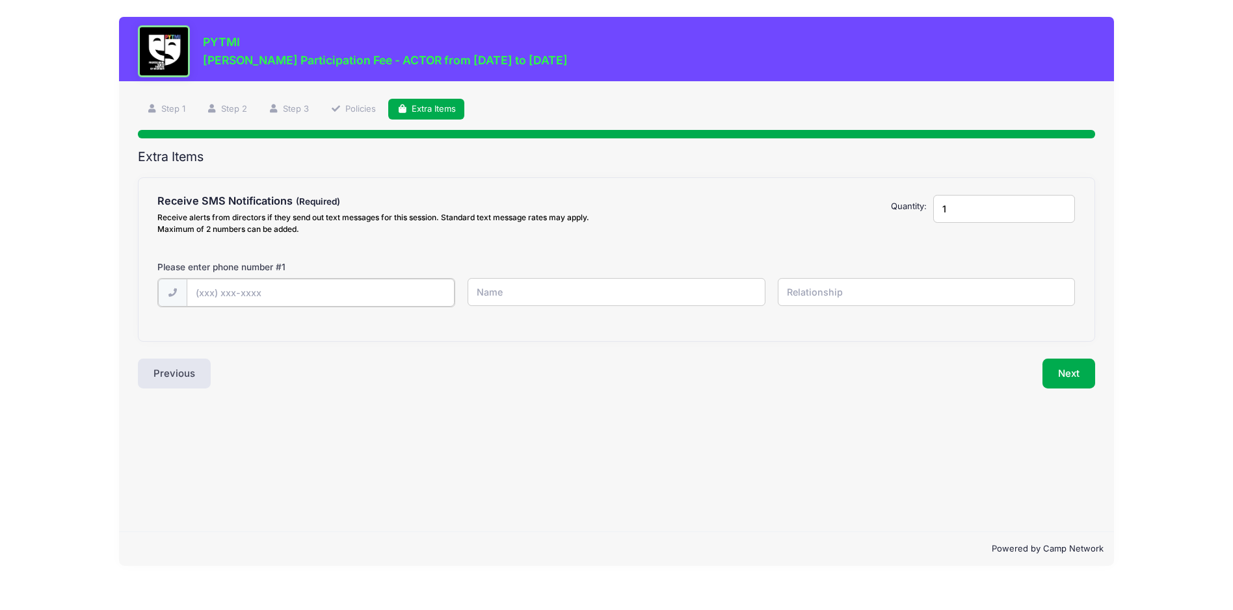
click at [359, 292] on input "text" at bounding box center [321, 293] width 268 height 28
type input "(248) 721-591"
click at [548, 304] on input "text" at bounding box center [615, 292] width 297 height 28
type input "Leah"
click at [796, 297] on input "text" at bounding box center [925, 292] width 297 height 28
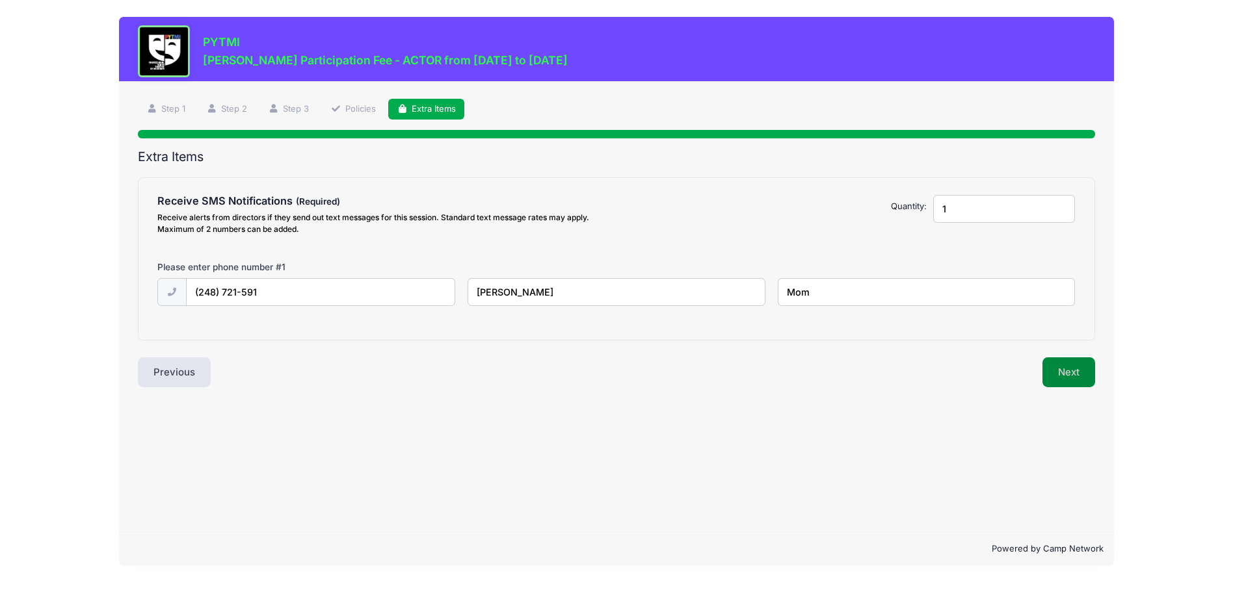
type input "Mom"
click at [1082, 361] on button "Next" at bounding box center [1068, 373] width 53 height 30
click at [242, 289] on input "(248) 721-591" at bounding box center [321, 293] width 268 height 28
type input "(248) 721-1591"
click at [1065, 369] on button "Next" at bounding box center [1068, 373] width 53 height 30
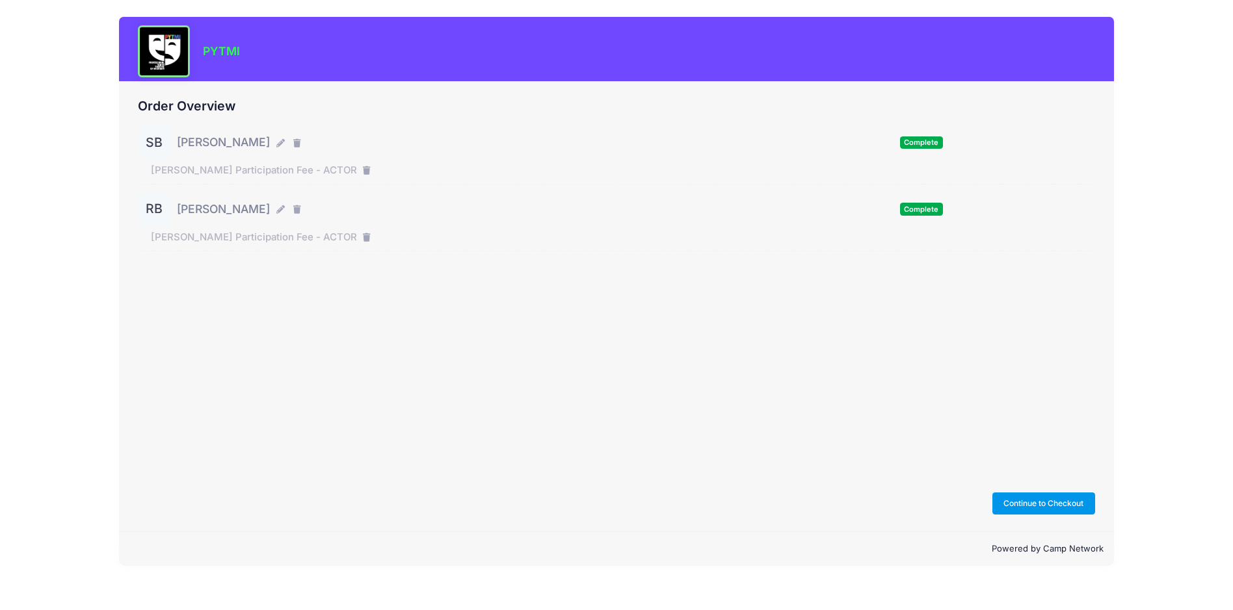
click at [1047, 501] on button "Continue to Checkout" at bounding box center [1043, 504] width 103 height 22
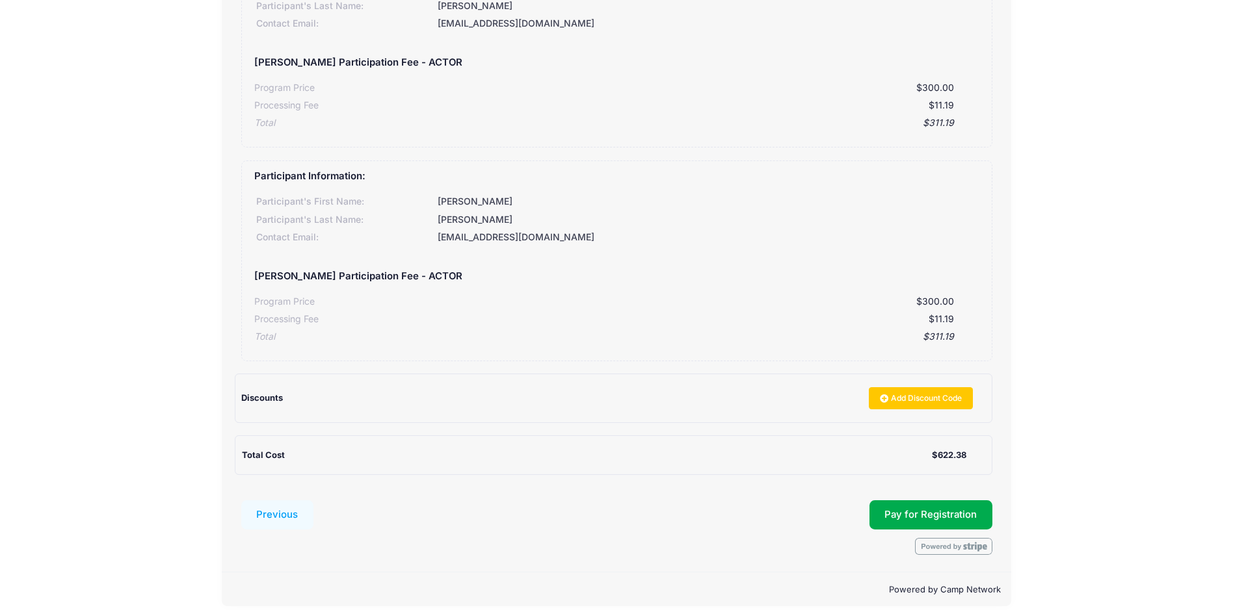
scroll to position [191, 0]
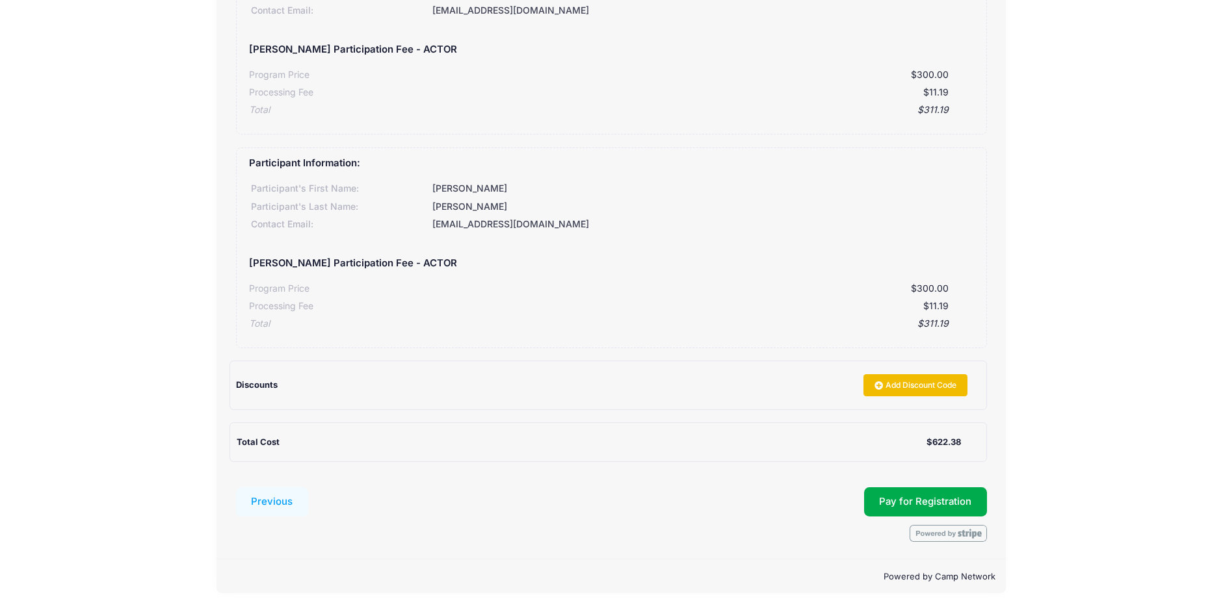
click at [915, 378] on link "Add Discount Code" at bounding box center [915, 385] width 104 height 22
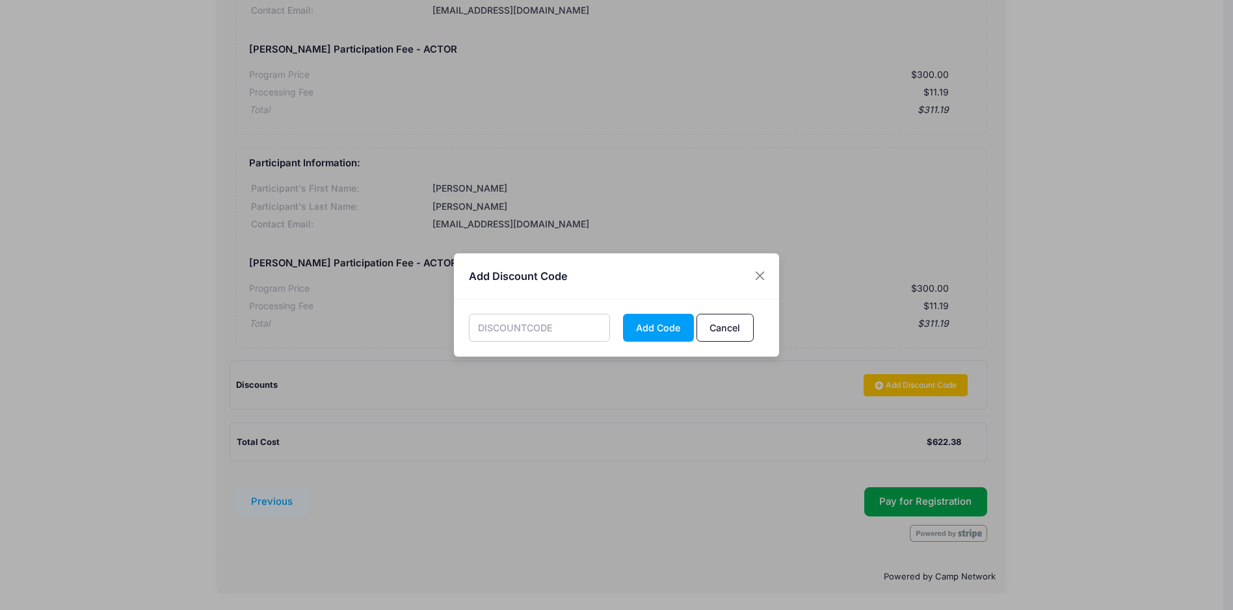
drag, startPoint x: 554, startPoint y: 333, endPoint x: 541, endPoint y: 326, distance: 15.4
click at [554, 333] on input "text" at bounding box center [540, 328] width 142 height 28
type input "FAMILY"
click at [638, 329] on button "Add Code" at bounding box center [658, 328] width 71 height 28
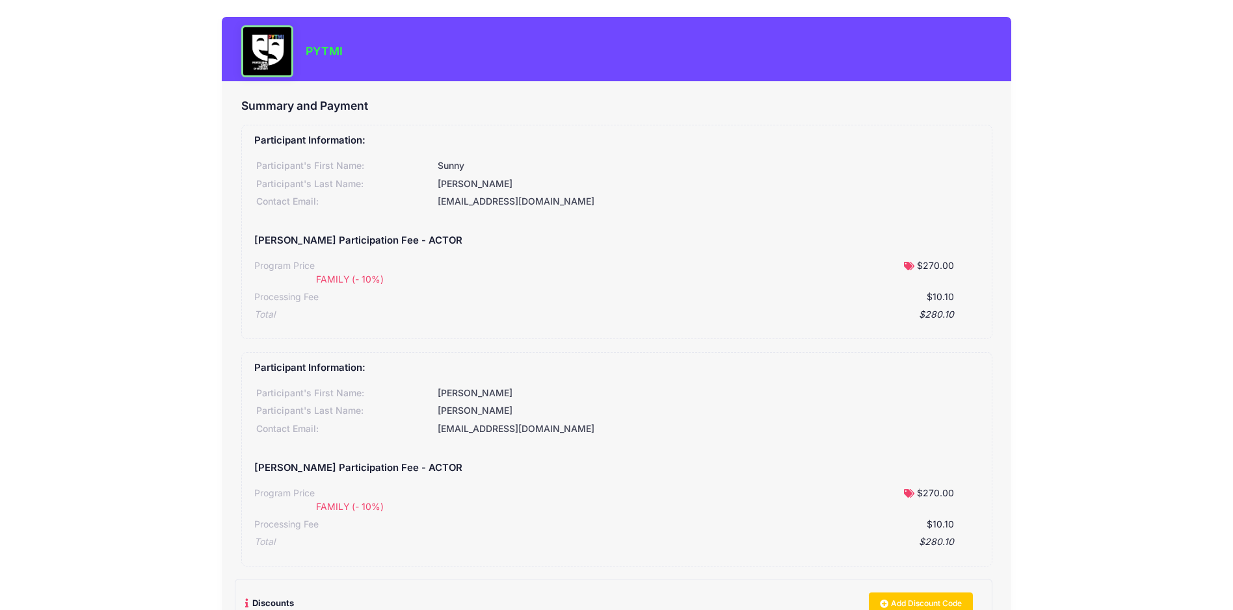
scroll to position [254, 0]
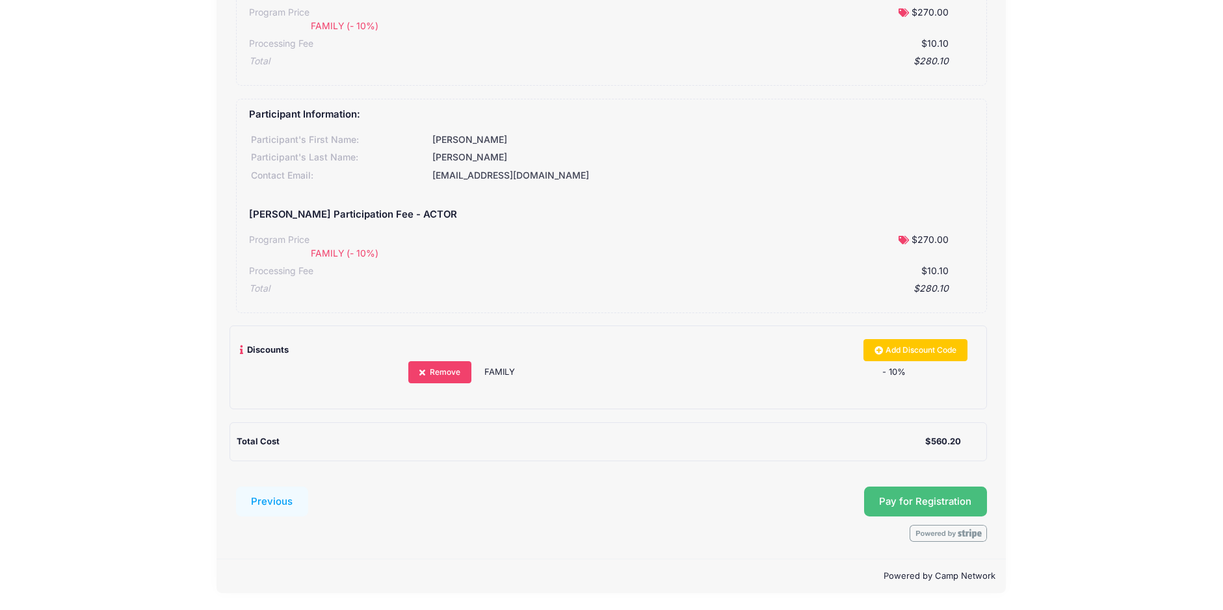
click at [941, 500] on button "Pay for Registration" at bounding box center [926, 502] width 124 height 30
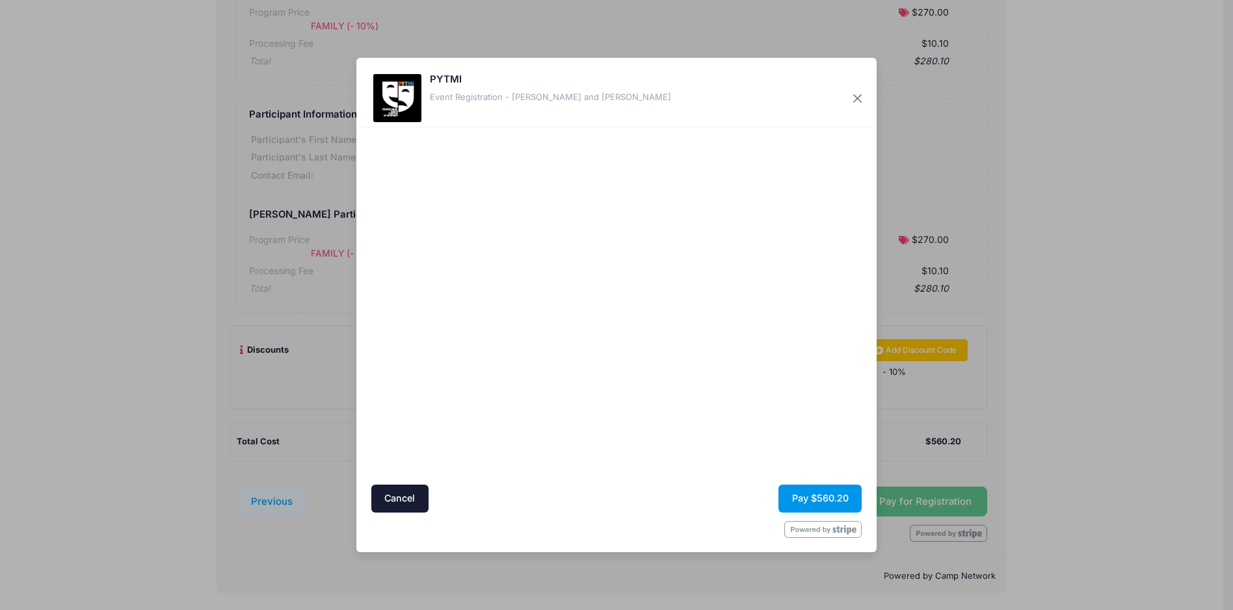
click at [813, 493] on button "Pay $560.20" at bounding box center [819, 499] width 83 height 28
